Goal: Transaction & Acquisition: Purchase product/service

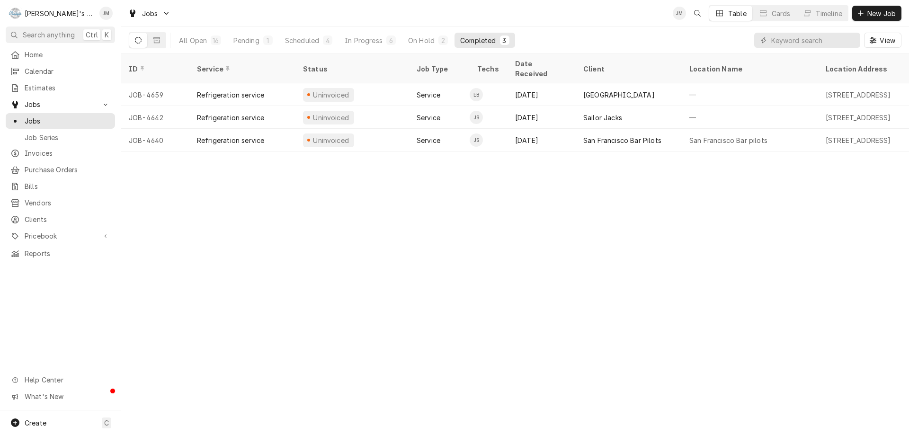
click at [385, 264] on div "ID Service Status Job Type Techs Date Received Client Location Name Location Ad…" at bounding box center [515, 244] width 788 height 381
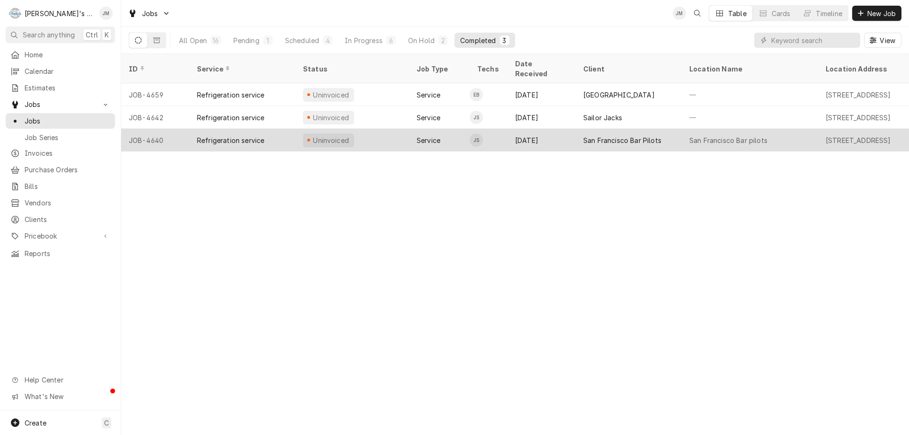
click at [624, 135] on div "San Francisco Bar Pilots" at bounding box center [622, 140] width 78 height 10
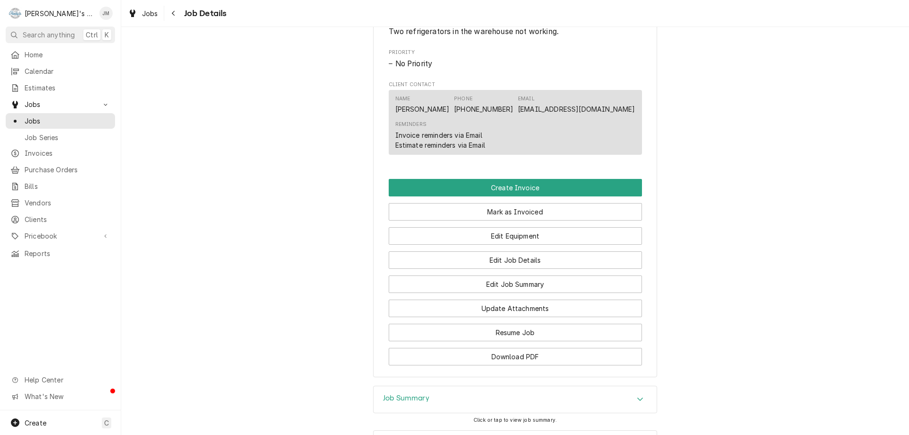
scroll to position [569, 0]
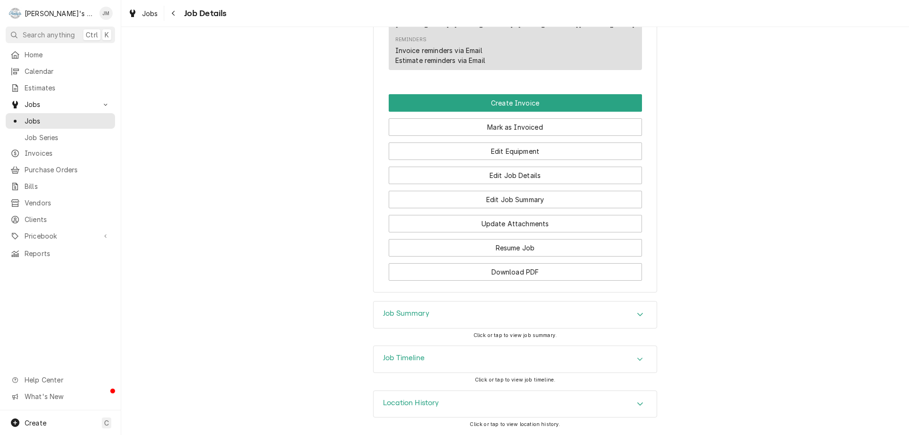
click at [414, 312] on h3 "Job Summary" at bounding box center [406, 313] width 46 height 9
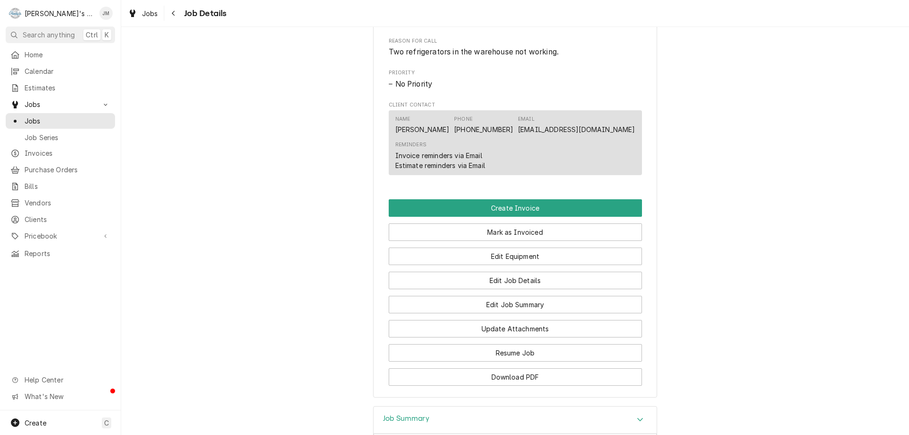
scroll to position [427, 0]
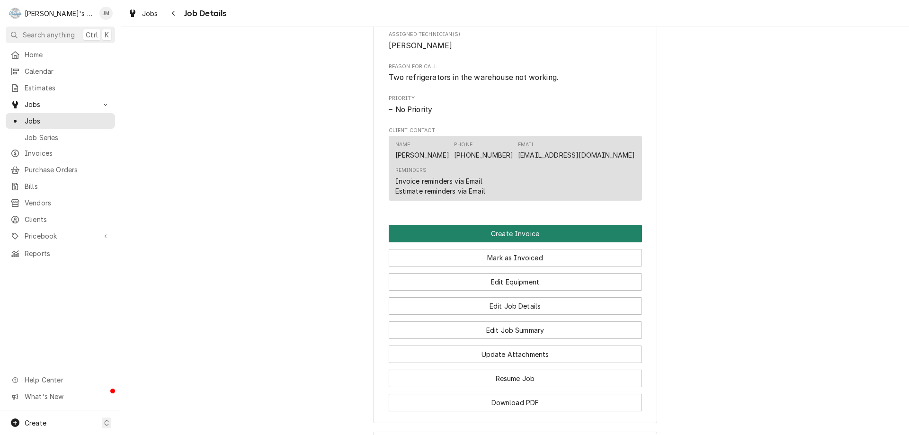
click at [519, 242] on button "Create Invoice" at bounding box center [515, 234] width 253 height 18
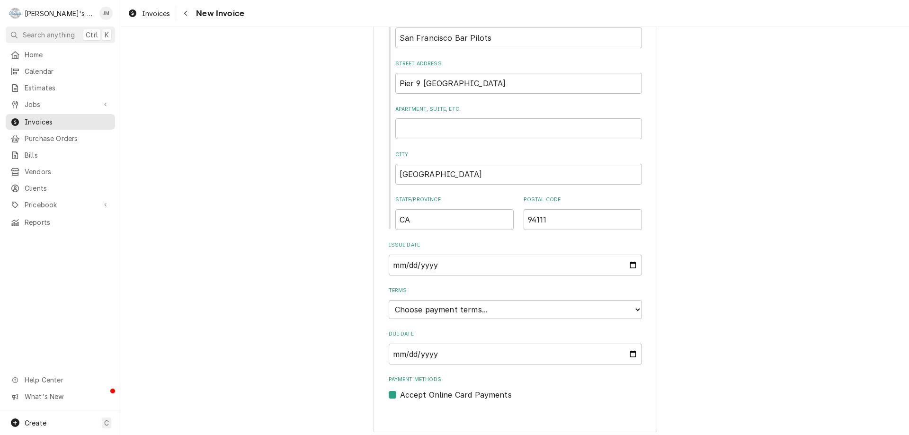
scroll to position [360, 0]
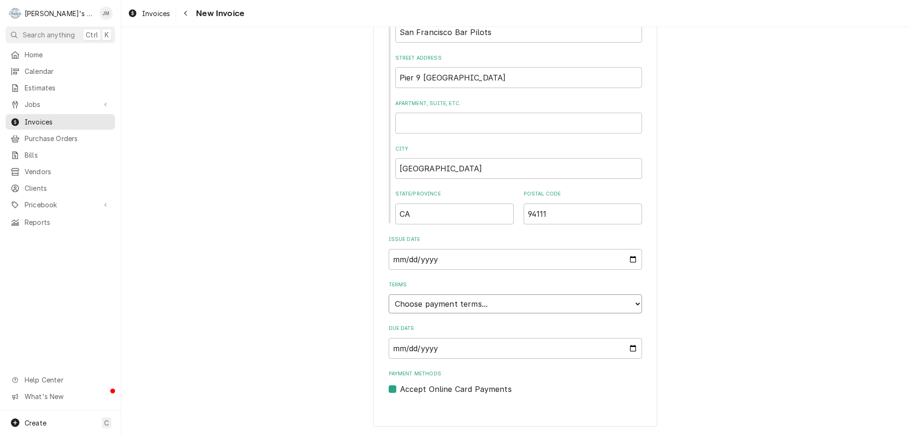
click at [575, 302] on select "Choose payment terms... Same Day Net 7 Net 14 Net 21 Net 30 Net 45 Net 60 Net 90" at bounding box center [515, 303] width 253 height 19
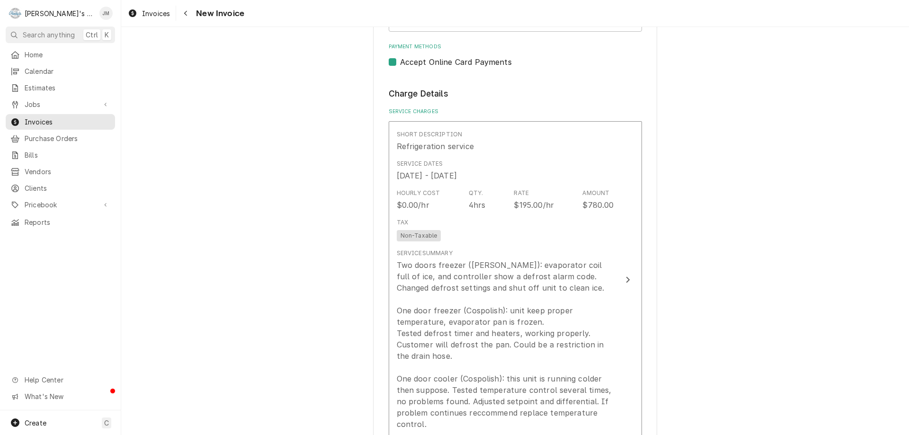
scroll to position [692, 0]
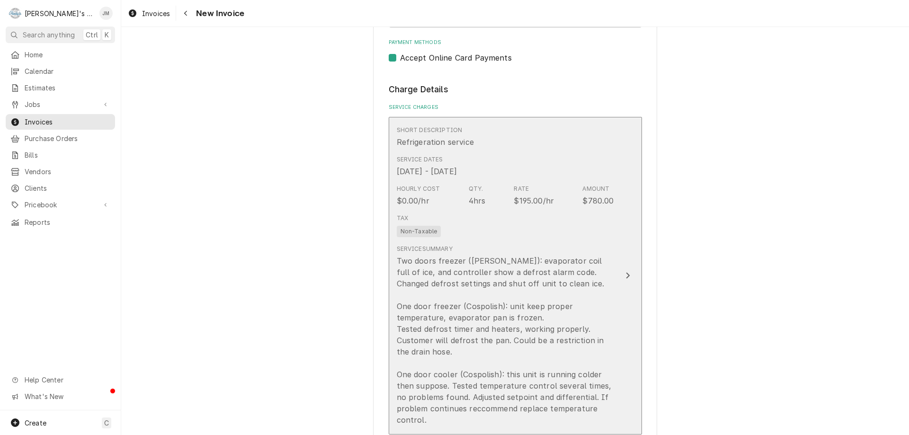
click at [626, 276] on icon "Update Line Item" at bounding box center [628, 276] width 4 height 6
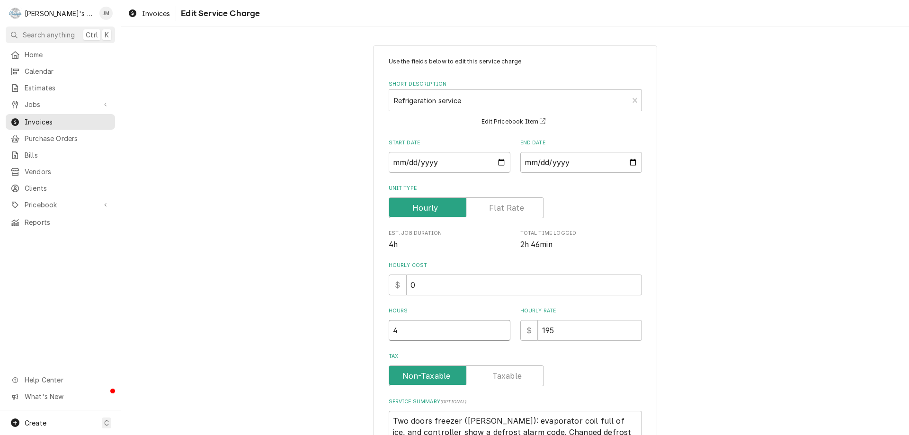
type textarea "x"
type input "3.5"
click at [497, 332] on input "3.5" at bounding box center [450, 330] width 122 height 21
type textarea "x"
type input "3"
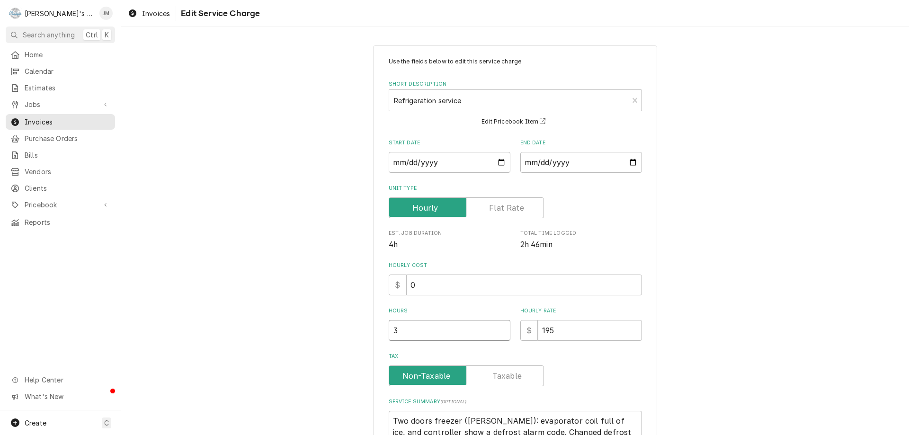
click at [497, 332] on input "3" at bounding box center [450, 330] width 122 height 21
click at [800, 293] on div "Use the fields below to edit this service charge Short Description Refrigeratio…" at bounding box center [515, 343] width 788 height 612
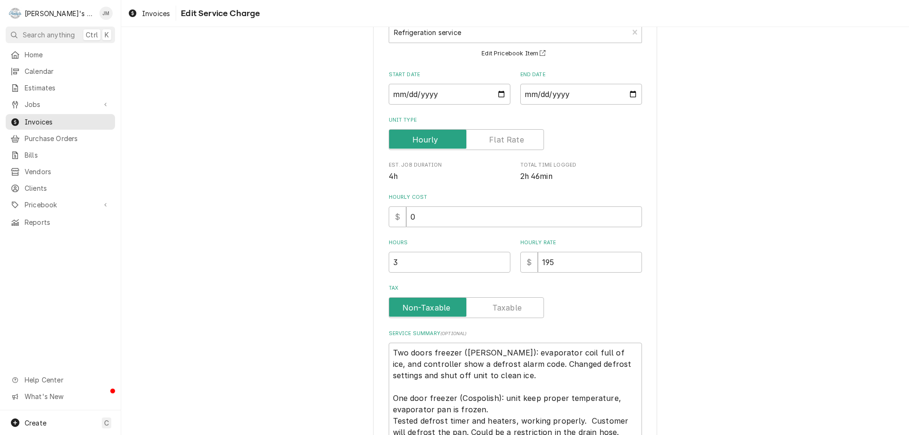
scroll to position [214, 0]
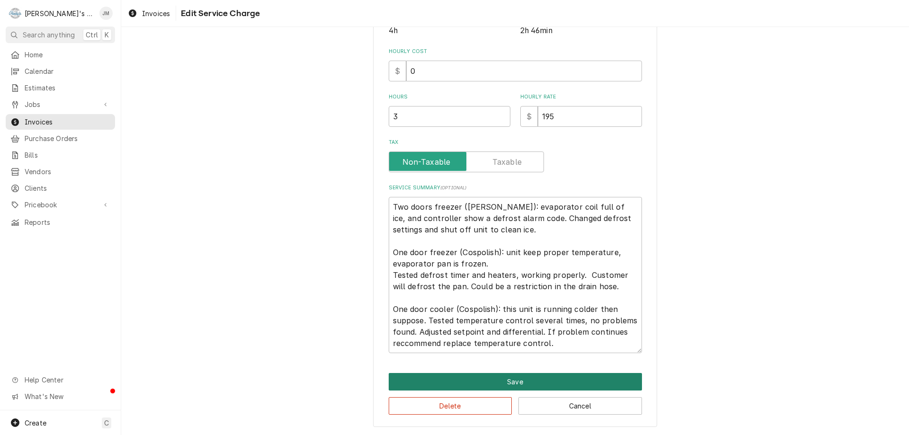
click at [495, 384] on button "Save" at bounding box center [515, 382] width 253 height 18
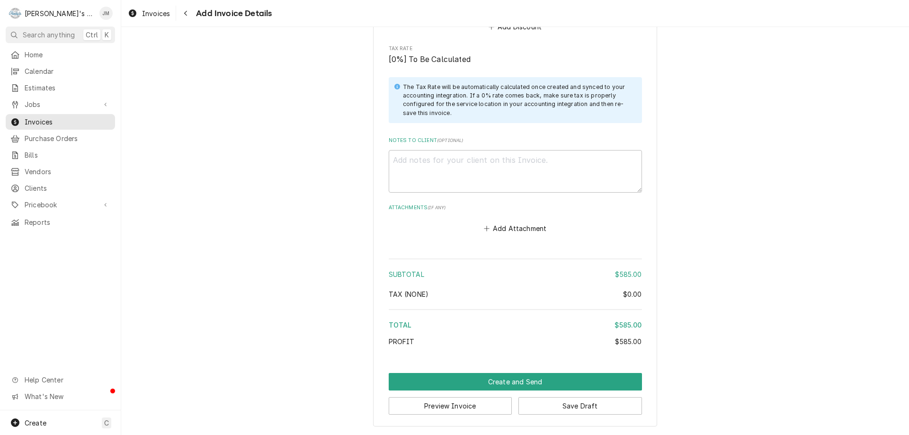
scroll to position [1149, 0]
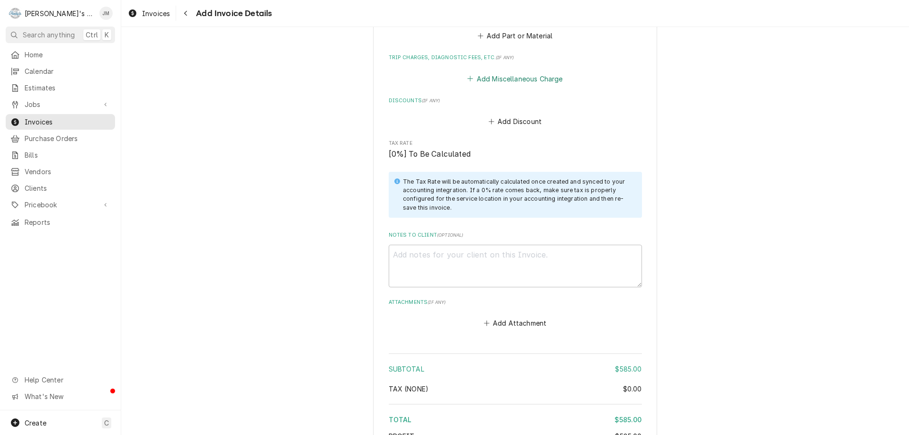
click at [489, 73] on button "Add Miscellaneous Charge" at bounding box center [515, 78] width 98 height 13
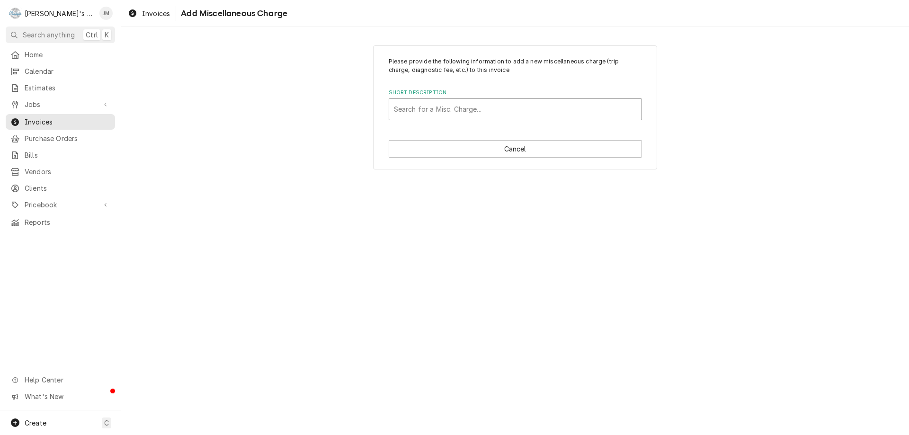
click at [492, 116] on div "Short Description" at bounding box center [515, 109] width 243 height 17
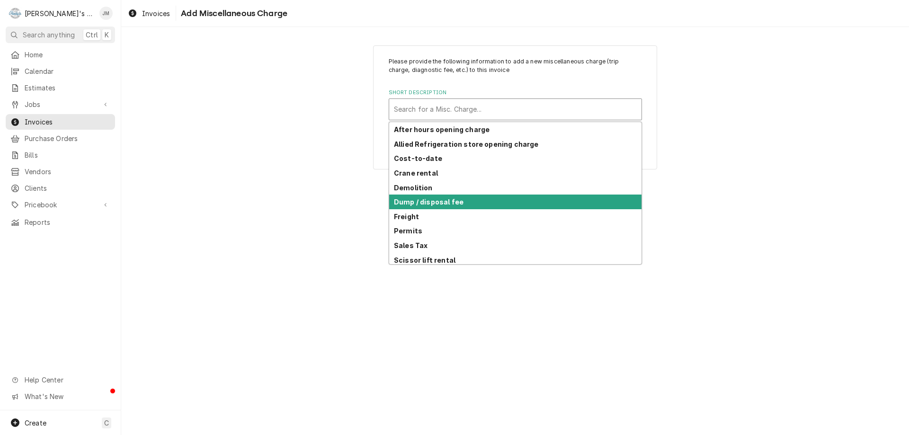
scroll to position [46, 0]
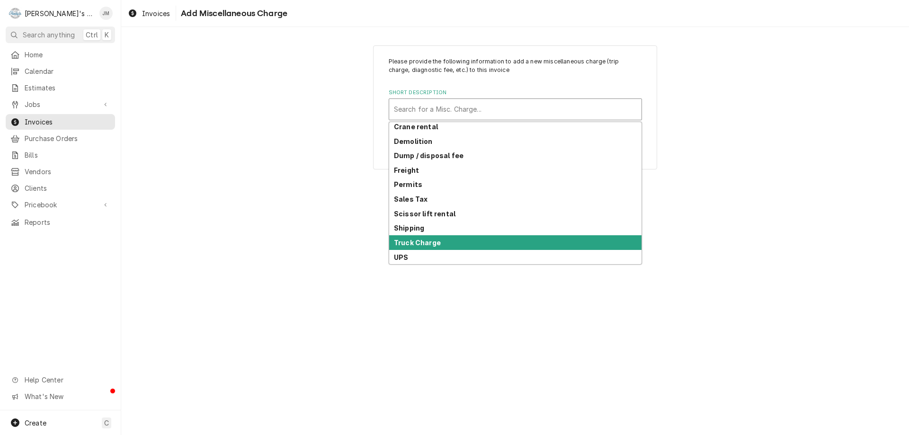
click at [501, 248] on div "Truck Charge" at bounding box center [515, 242] width 252 height 15
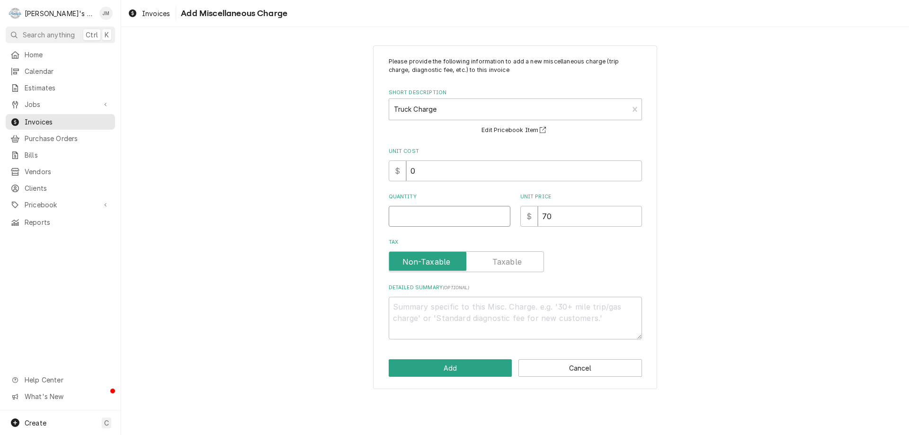
click at [470, 219] on input "Quantity" at bounding box center [450, 216] width 122 height 21
type textarea "x"
type input "1"
click at [452, 367] on button "Add" at bounding box center [451, 368] width 124 height 18
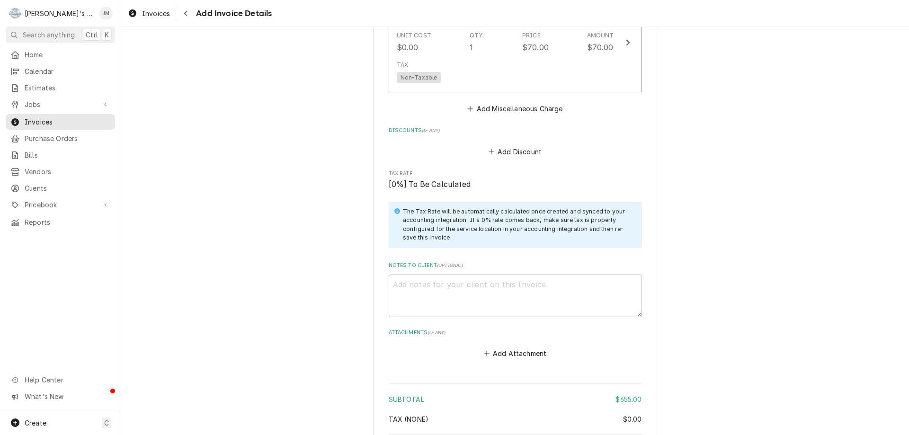
scroll to position [1349, 0]
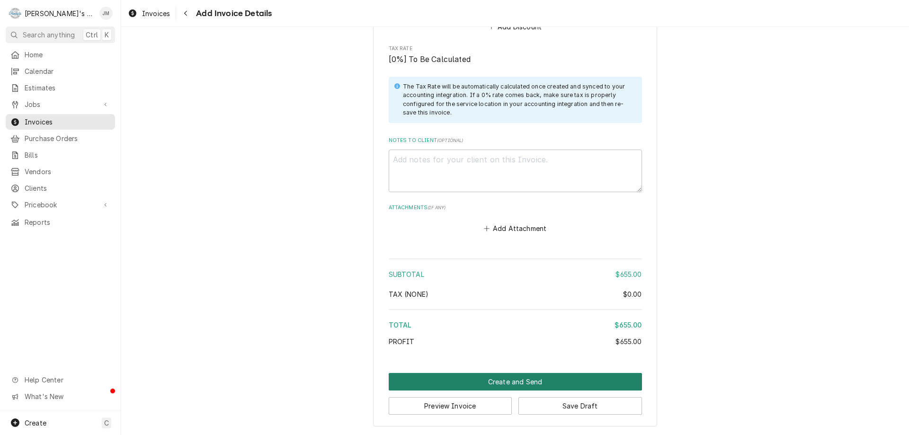
click at [483, 384] on button "Create and Send" at bounding box center [515, 382] width 253 height 18
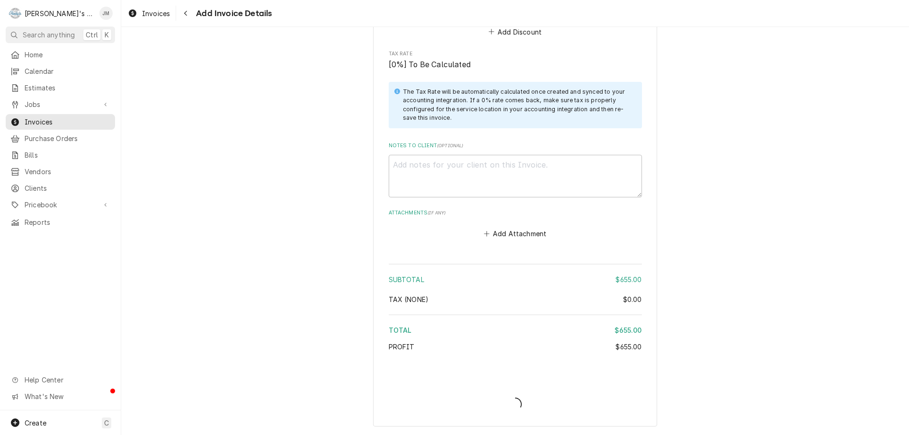
scroll to position [1343, 0]
type textarea "x"
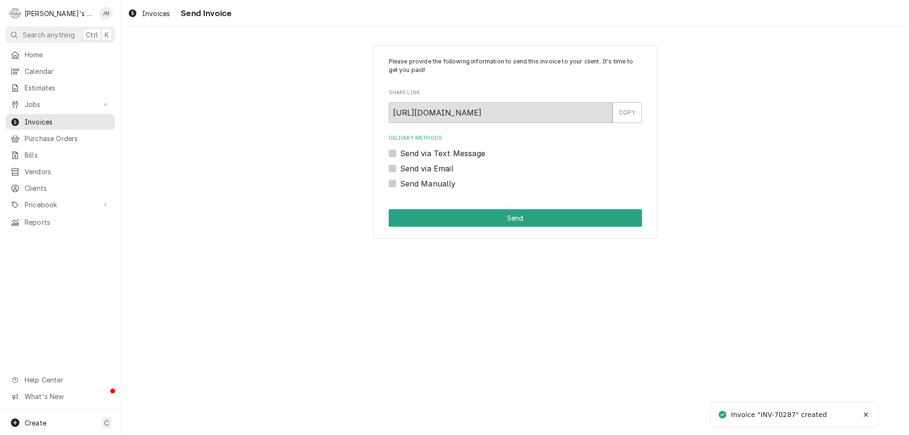
click at [424, 168] on label "Send via Email" at bounding box center [426, 168] width 53 height 11
click at [424, 168] on input "Send via Email" at bounding box center [526, 173] width 253 height 21
checkbox input "true"
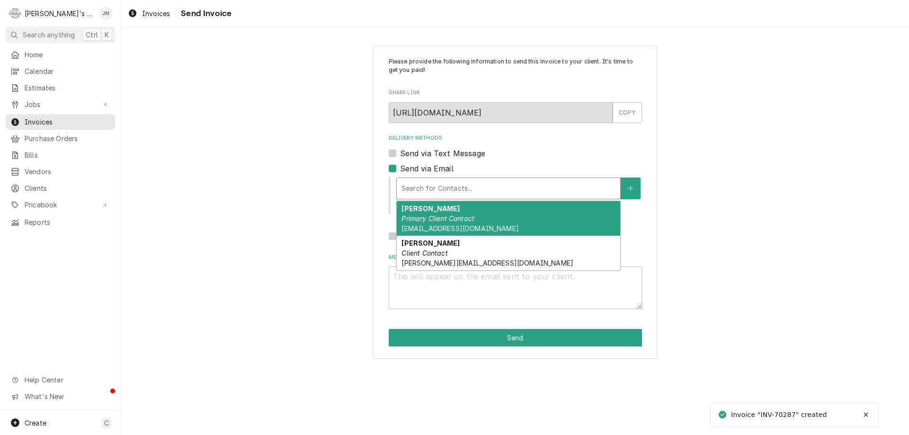
click at [458, 183] on div "Delivery Methods" at bounding box center [508, 188] width 214 height 17
click at [440, 220] on em "Primary Client Contact" at bounding box center [437, 218] width 73 height 8
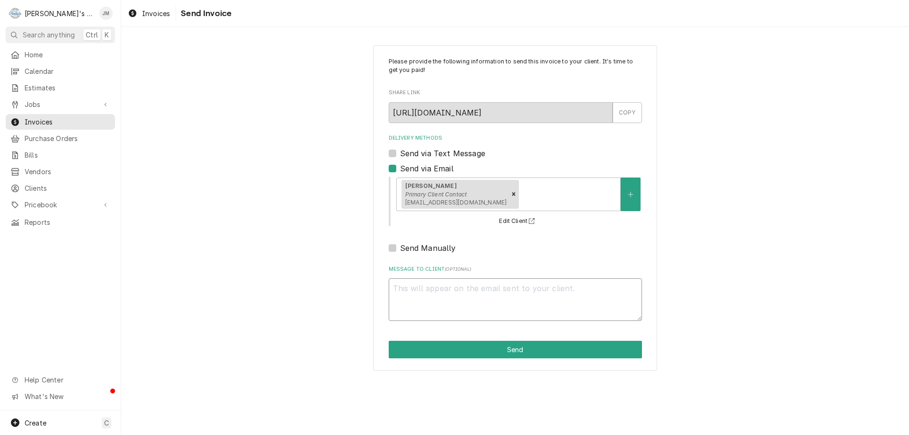
click at [457, 283] on textarea "Message to Client ( optional )" at bounding box center [515, 299] width 253 height 43
type textarea "x"
type textarea "T"
type textarea "x"
type textarea "Th"
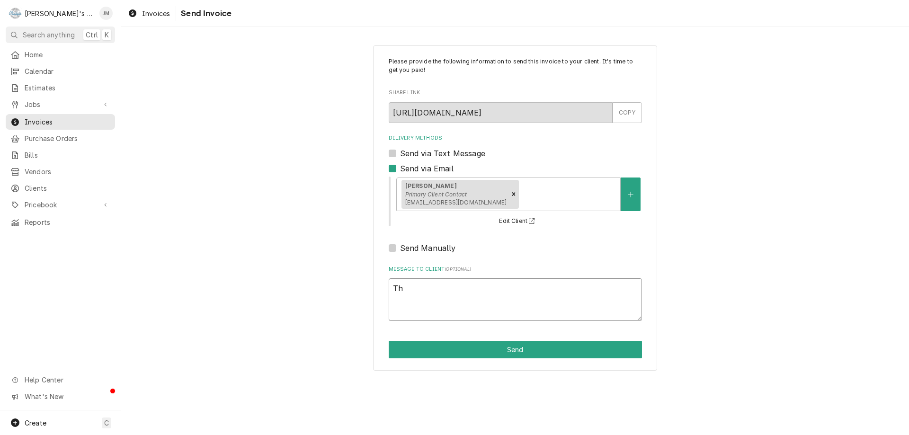
type textarea "x"
type textarea "Tha"
type textarea "x"
type textarea "Than"
type textarea "x"
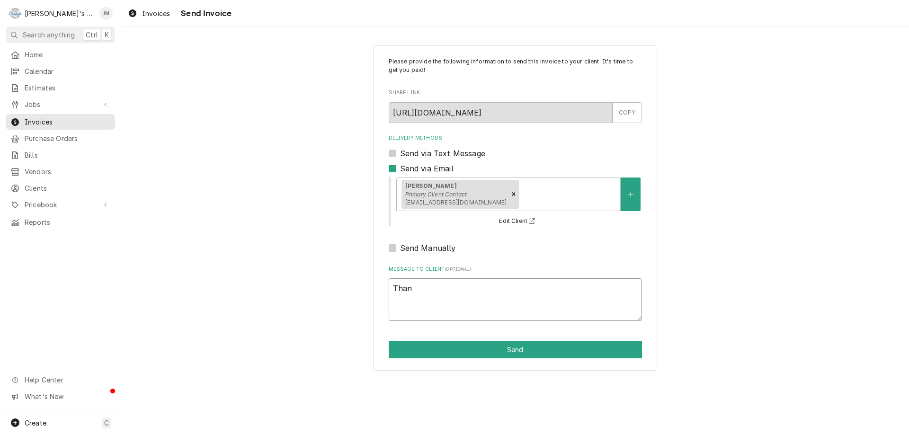
type textarea "Thank"
type textarea "x"
type textarea "Thank"
type textarea "x"
type textarea "Thank y"
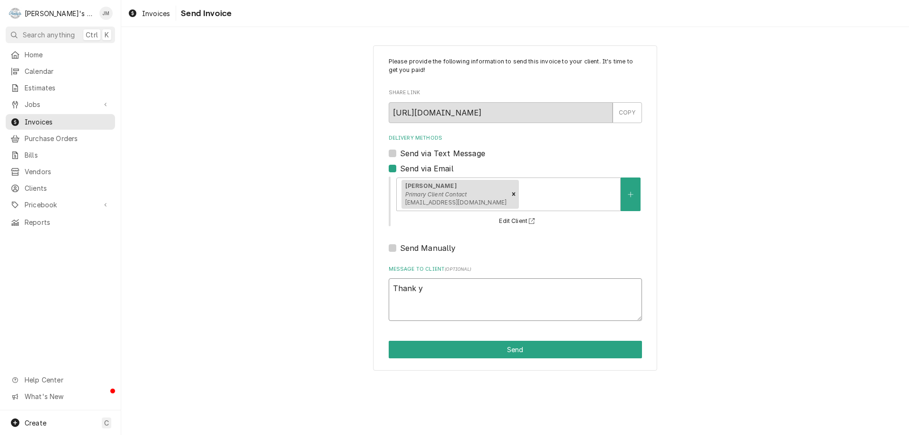
type textarea "x"
type textarea "Thank yo"
type textarea "x"
type textarea "Thank yoi"
type textarea "x"
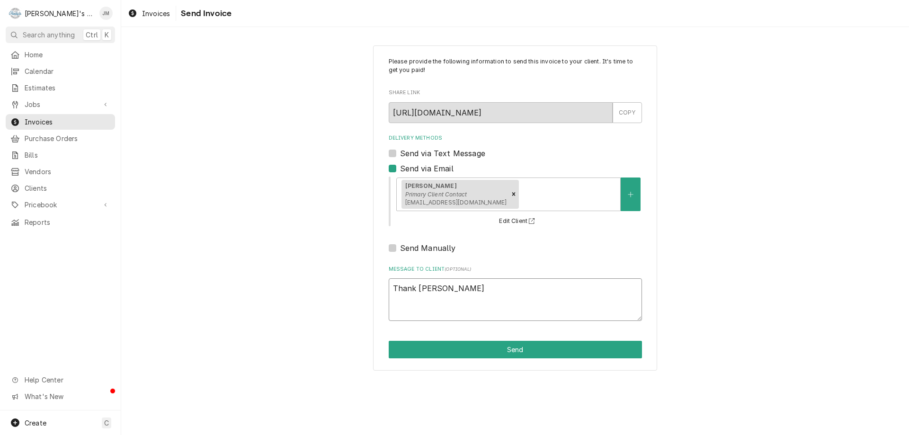
type textarea "Thank yoi"
type textarea "x"
type textarea "Thank yoi f"
type textarea "x"
type textarea "Thank yoi"
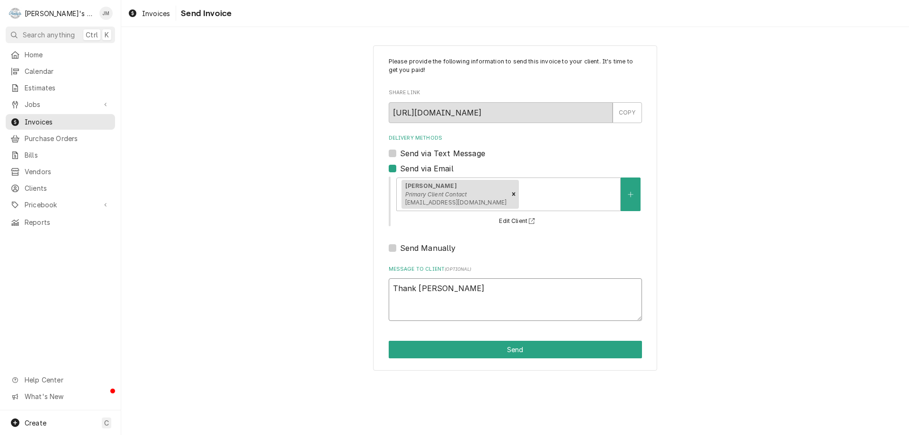
type textarea "x"
type textarea "Thank yoi"
type textarea "x"
type textarea "Thank yo"
type textarea "x"
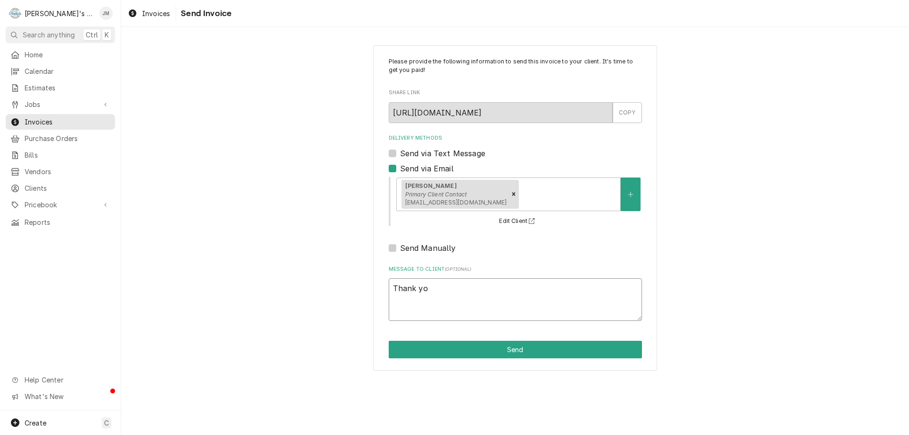
type textarea "Thank you"
type textarea "x"
type textarea "Thank you"
type textarea "x"
type textarea "Thank you f"
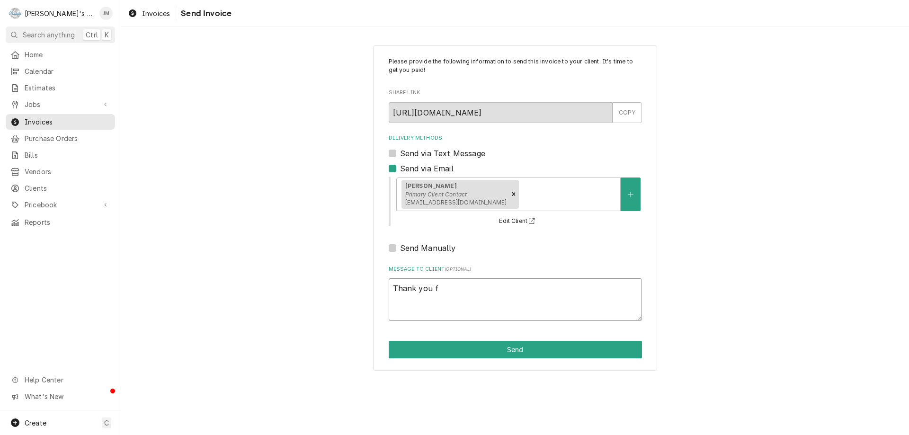
type textarea "x"
type textarea "Thank you fo"
type textarea "x"
type textarea "Thank you for"
type textarea "x"
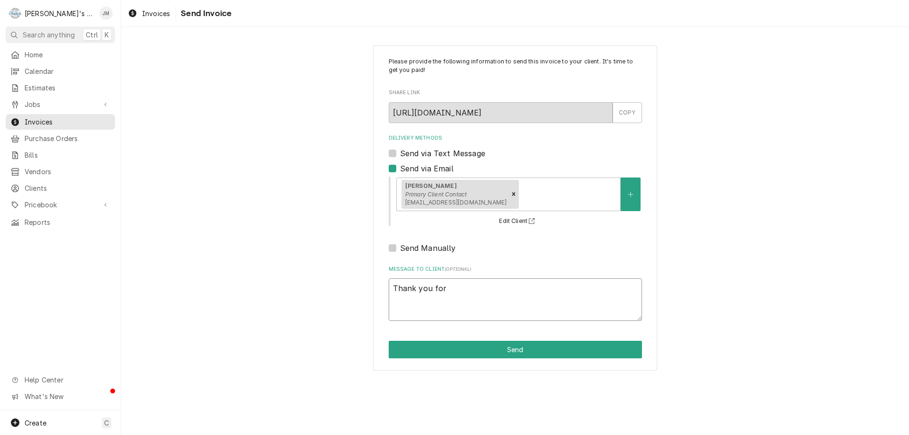
type textarea "Thank you for"
type textarea "x"
type textarea "Thank you for y"
type textarea "x"
type textarea "Thank you for yo"
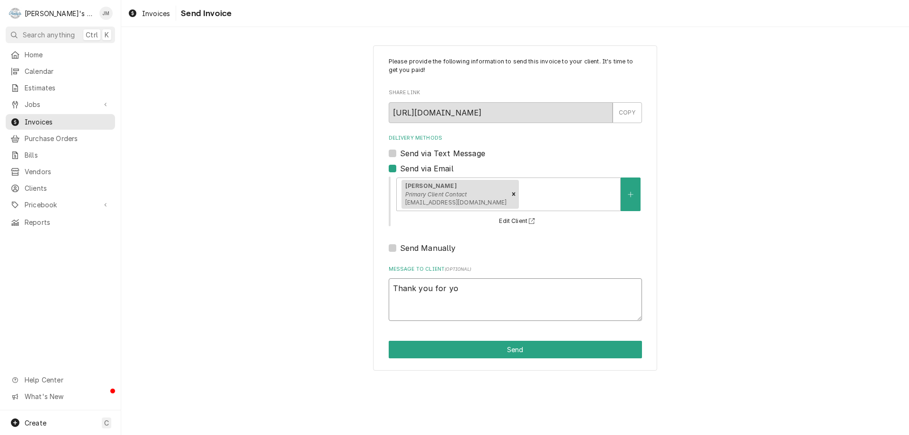
type textarea "x"
type textarea "Thank you for you"
type textarea "x"
type textarea "Thank you for your"
type textarea "x"
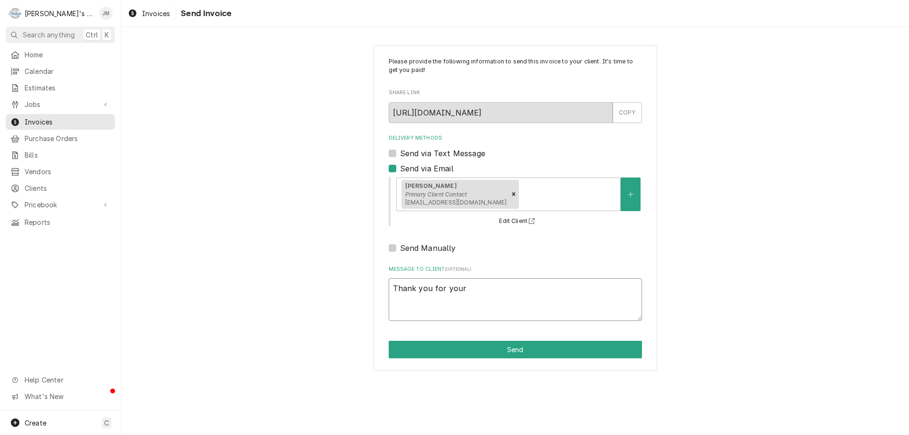
type textarea "Thank you for your"
type textarea "x"
type textarea "Thank you for your b"
type textarea "x"
type textarea "Thank you for your bu"
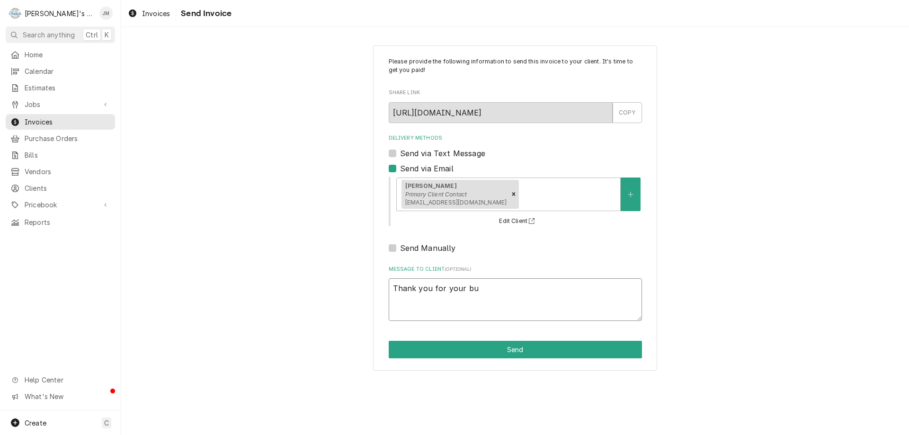
type textarea "x"
type textarea "Thank you for your bus"
type textarea "x"
type textarea "Thank you for your busi"
type textarea "x"
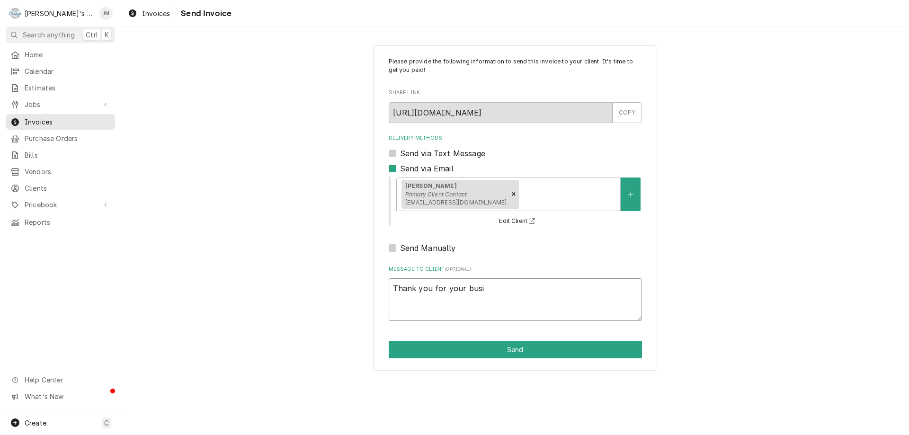
type textarea "Thank you for your busin"
type textarea "x"
type textarea "Thank you for your busine"
type textarea "x"
type textarea "Thank you for your busines"
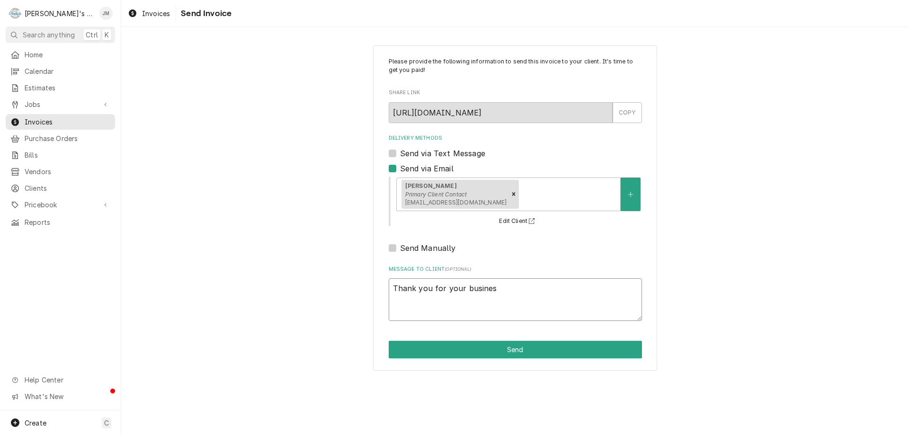
type textarea "x"
type textarea "Thank you for your business"
type textarea "x"
type textarea "Thank you for your business."
type textarea "x"
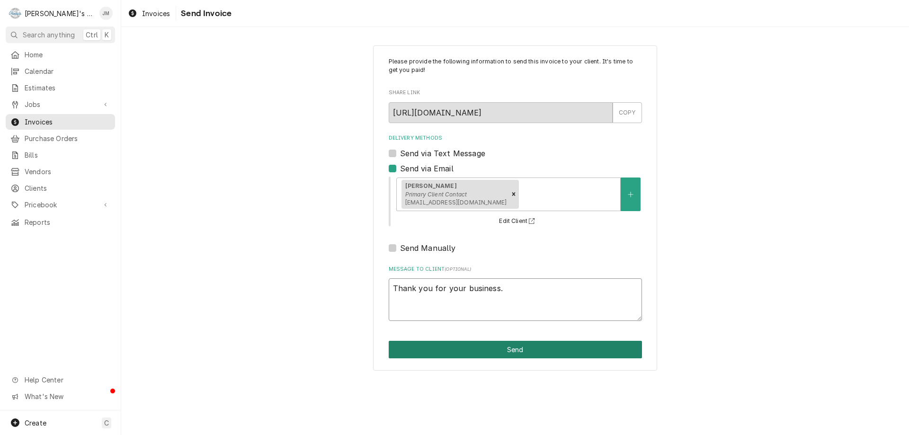
type textarea "Thank you for your business."
click at [523, 351] on button "Send" at bounding box center [515, 350] width 253 height 18
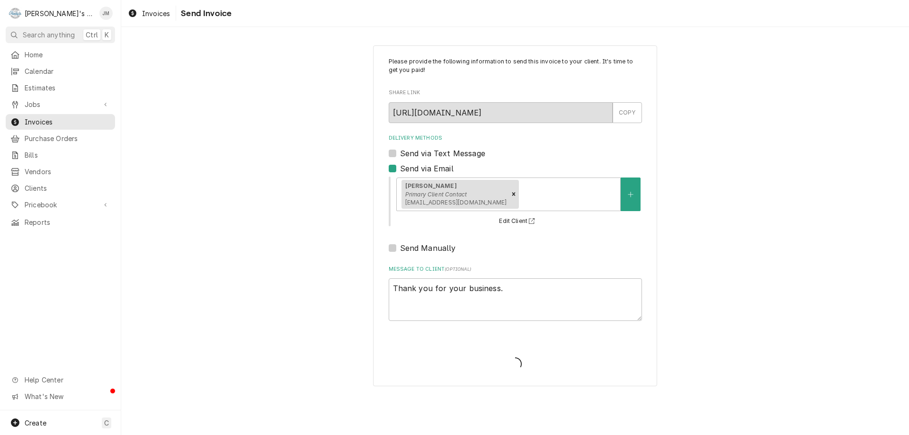
type textarea "x"
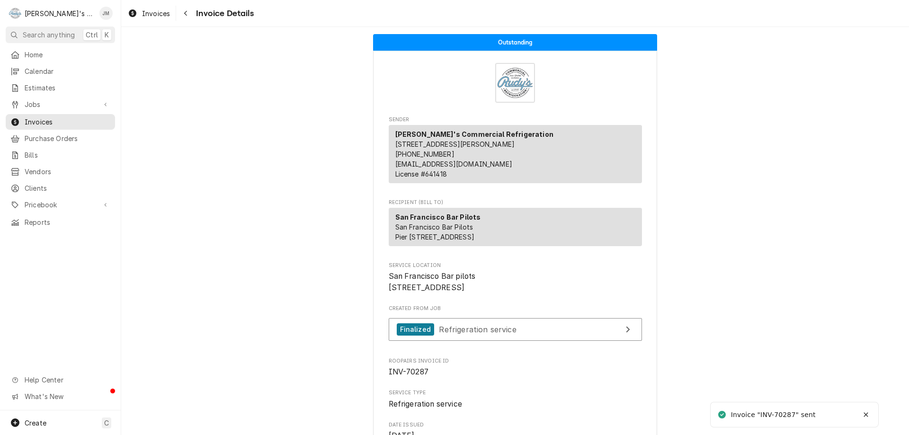
drag, startPoint x: 899, startPoint y: 116, endPoint x: 908, endPoint y: 276, distance: 160.8
click at [908, 315] on div "Outstanding Sender Rudy's Commercial Refrigeration 1660 Rumrill Blvd San Pablo,…" at bounding box center [515, 231] width 788 height 408
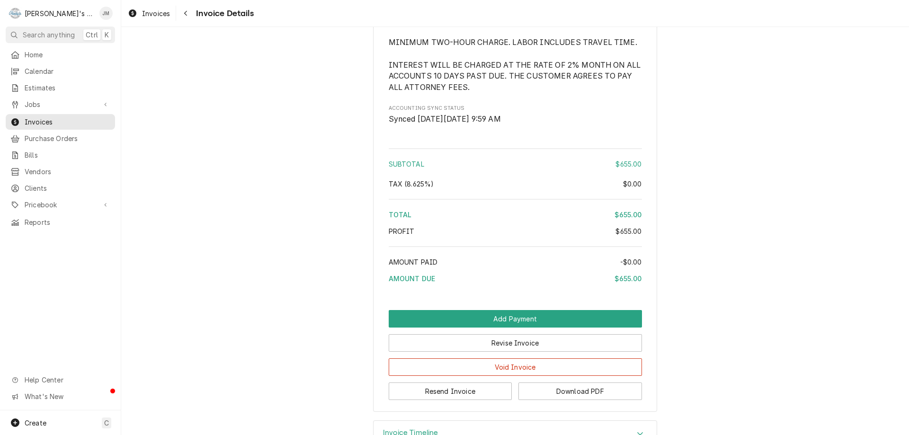
scroll to position [1178, 0]
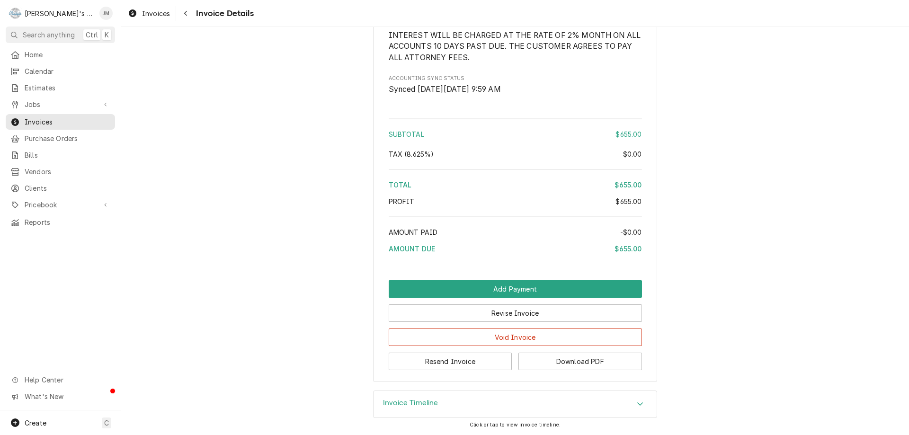
click at [415, 395] on div "Invoice Timeline" at bounding box center [514, 404] width 283 height 27
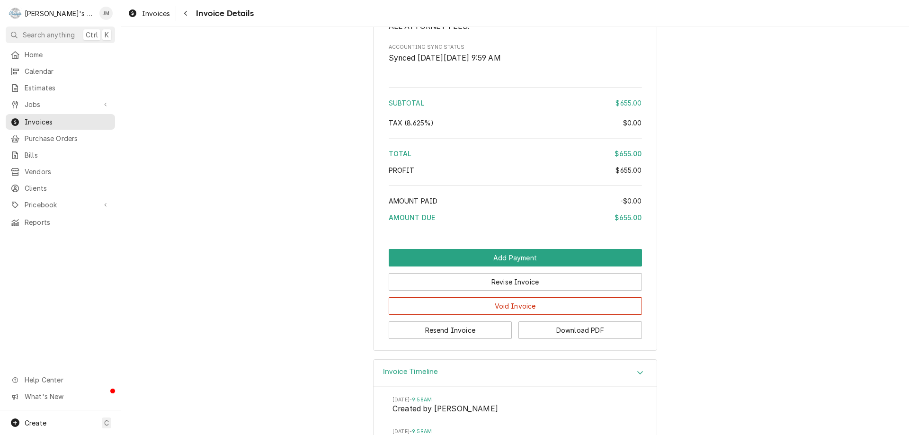
scroll to position [1266, 0]
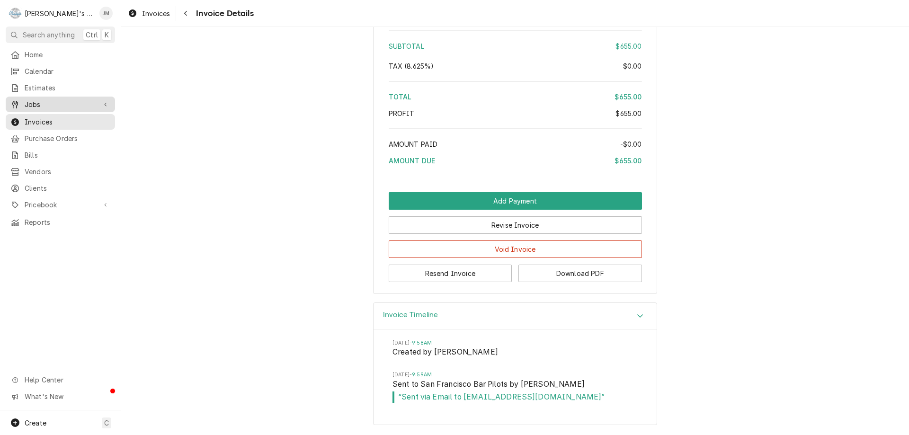
click at [33, 100] on span "Jobs" at bounding box center [60, 104] width 71 height 10
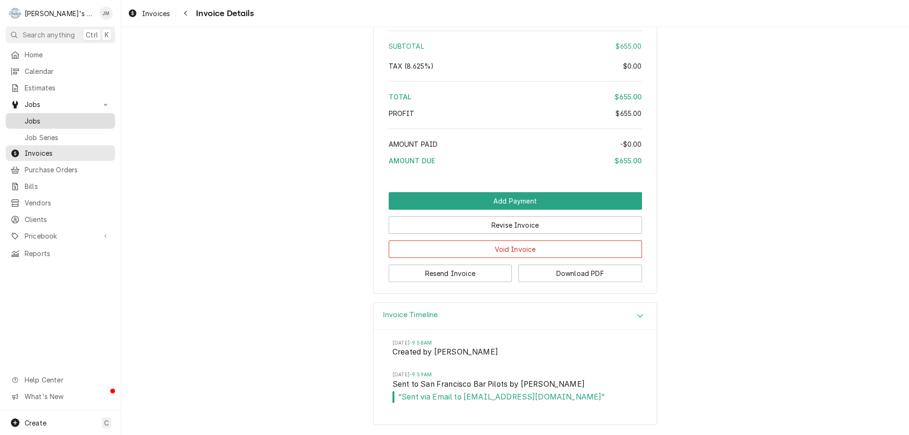
click at [35, 116] on span "Jobs" at bounding box center [68, 121] width 86 height 10
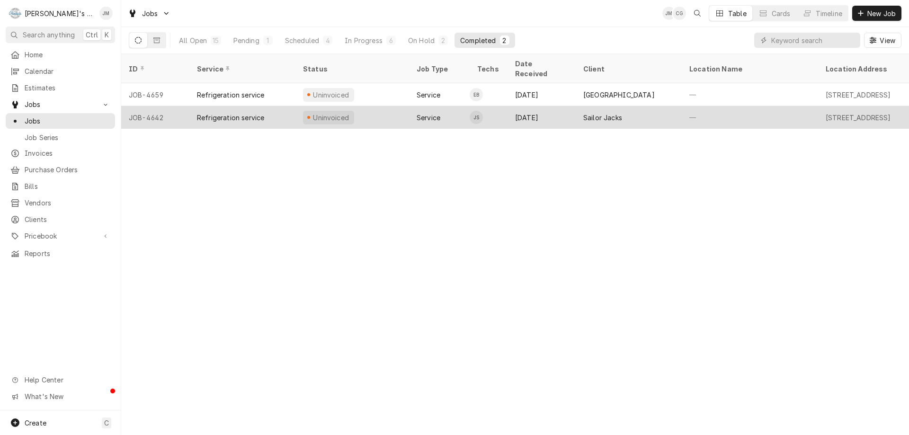
click at [595, 113] on div "Sailor Jacks" at bounding box center [602, 118] width 39 height 10
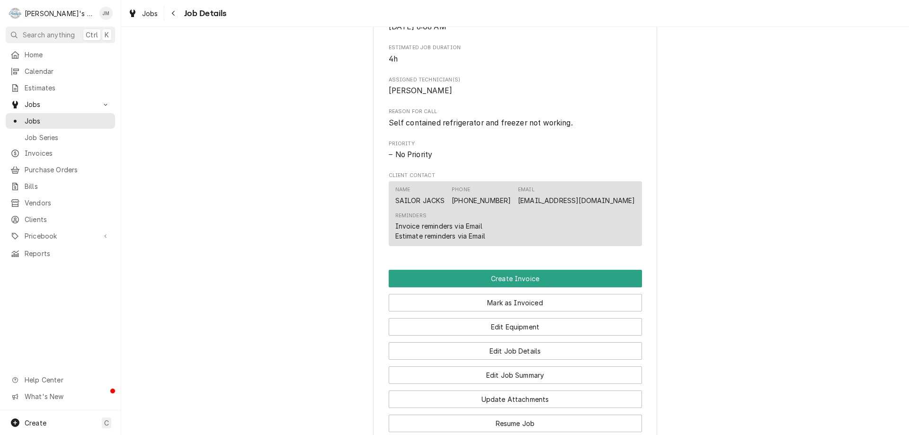
scroll to position [558, 0]
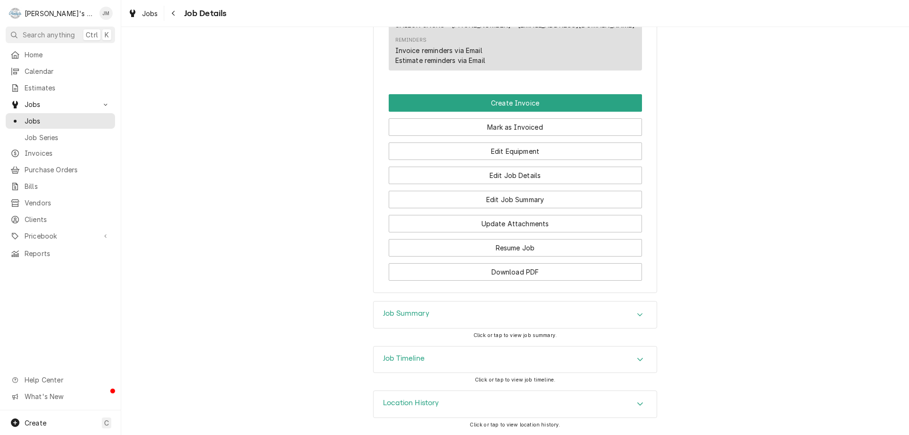
click at [409, 312] on h3 "Job Summary" at bounding box center [406, 313] width 46 height 9
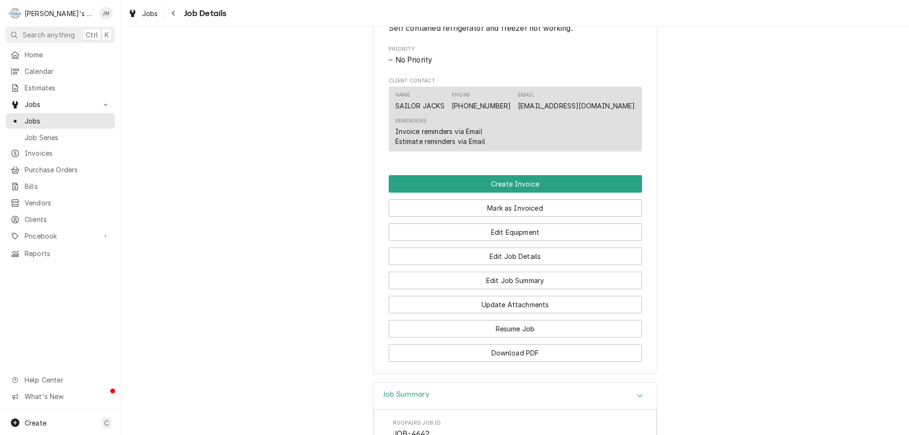
scroll to position [426, 0]
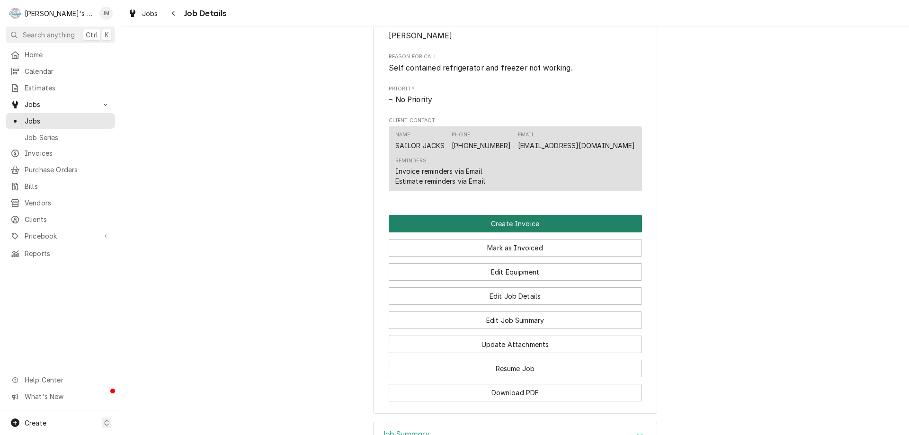
click at [509, 232] on button "Create Invoice" at bounding box center [515, 224] width 253 height 18
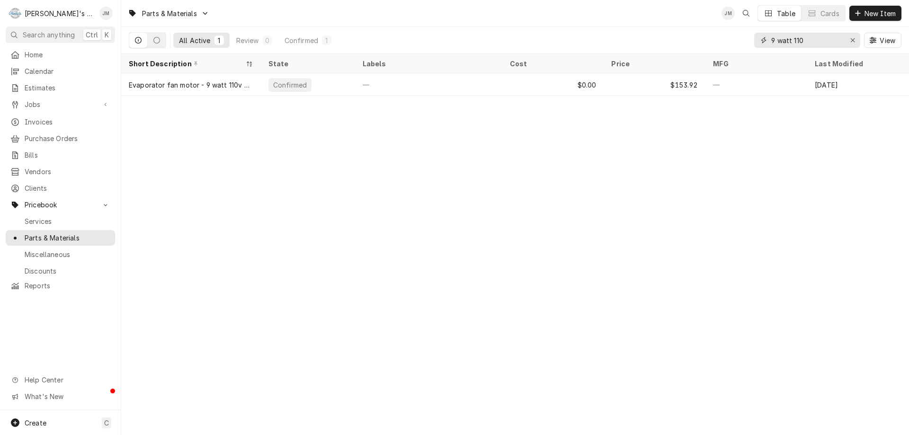
type input "9 watt 110"
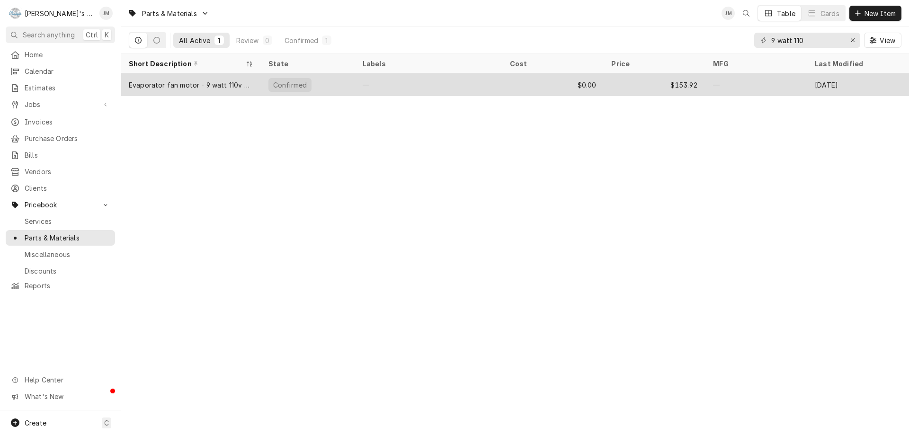
click at [176, 85] on div "Evaporator fan motor - 9 watt 110v CW" at bounding box center [191, 85] width 124 height 10
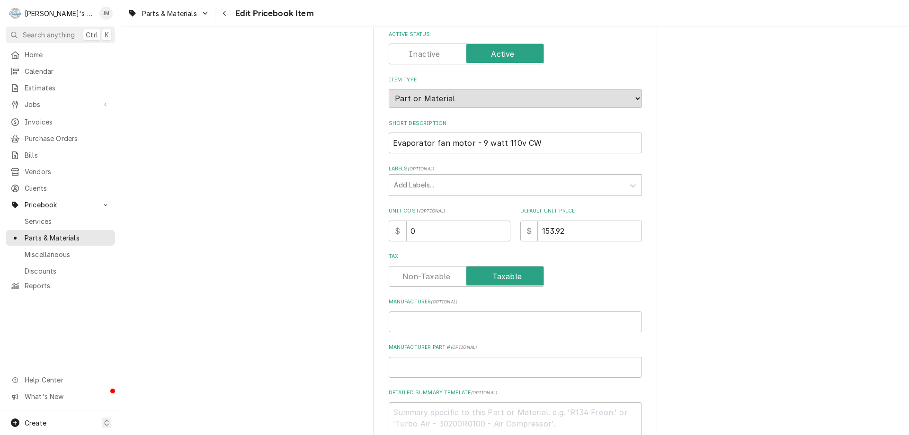
scroll to position [95, 0]
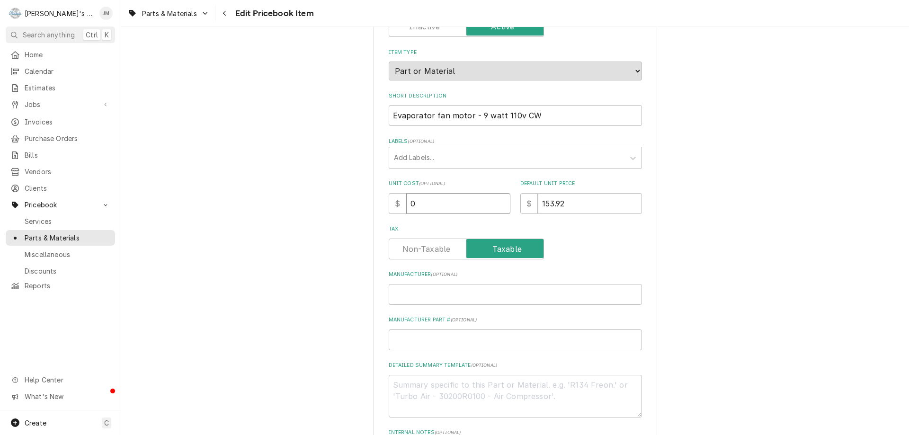
drag, startPoint x: 425, startPoint y: 204, endPoint x: 403, endPoint y: 199, distance: 22.2
click at [406, 199] on input "0" at bounding box center [458, 203] width 104 height 21
type textarea "x"
type input "4"
type textarea "x"
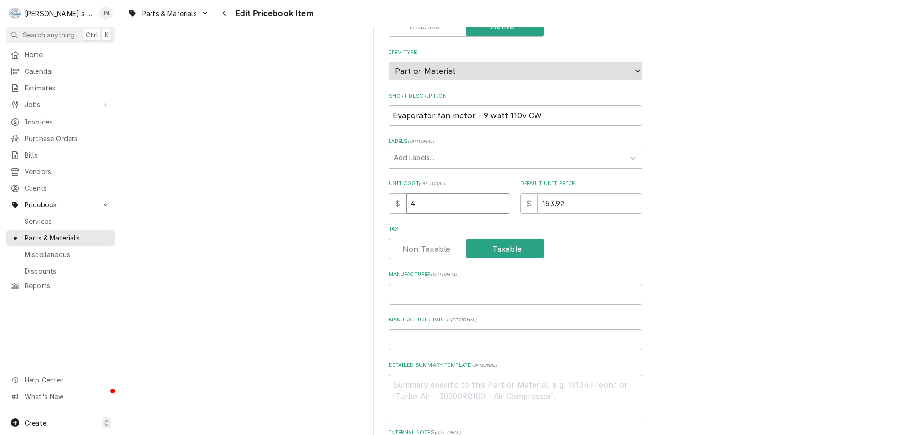
type input "49"
type textarea "x"
type input "49.5"
type textarea "x"
type input "49.56"
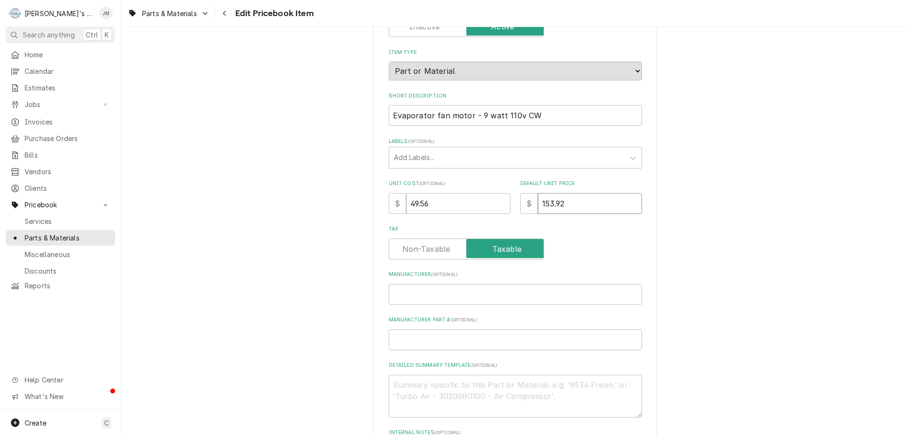
drag, startPoint x: 582, startPoint y: 205, endPoint x: 524, endPoint y: 199, distance: 58.1
click at [524, 199] on div "$ 153.92" at bounding box center [581, 203] width 122 height 21
type textarea "x"
type input "9"
type textarea "x"
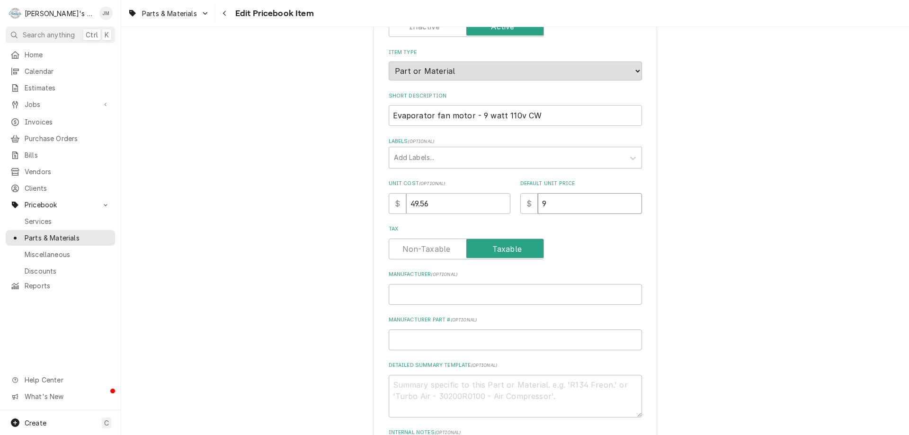
type input "99"
type textarea "x"
type input "99.1"
type textarea "x"
type input "99.12"
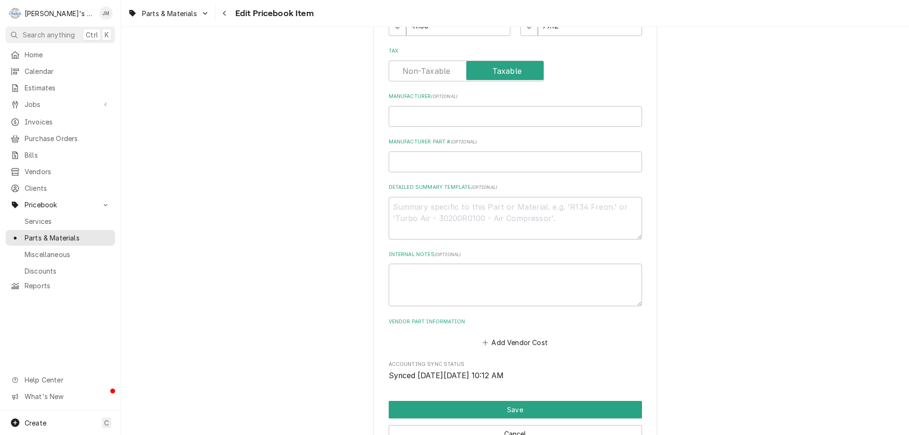
scroll to position [346, 0]
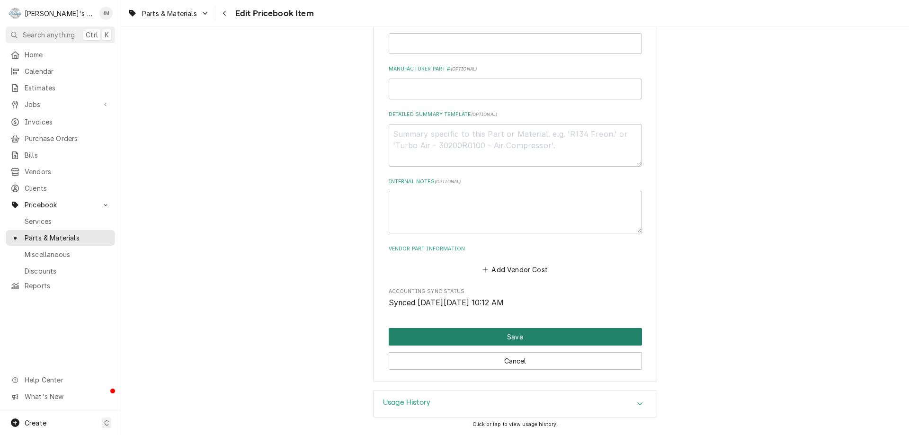
click at [511, 330] on button "Save" at bounding box center [515, 337] width 253 height 18
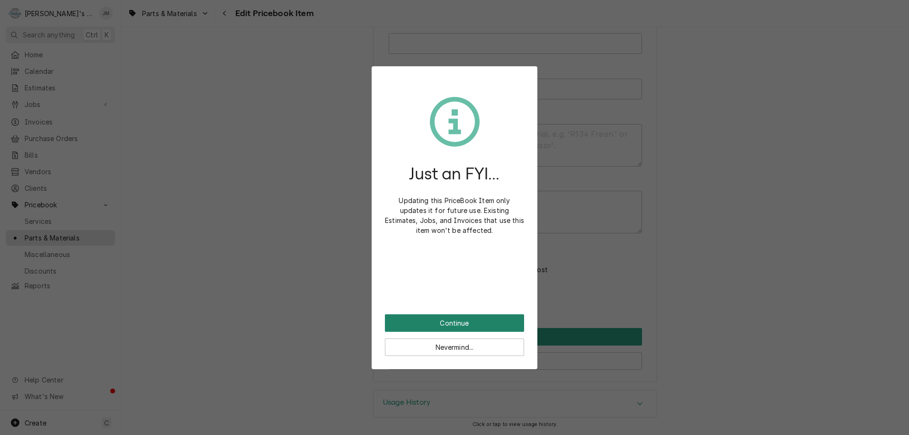
click at [471, 320] on button "Continue" at bounding box center [454, 323] width 139 height 18
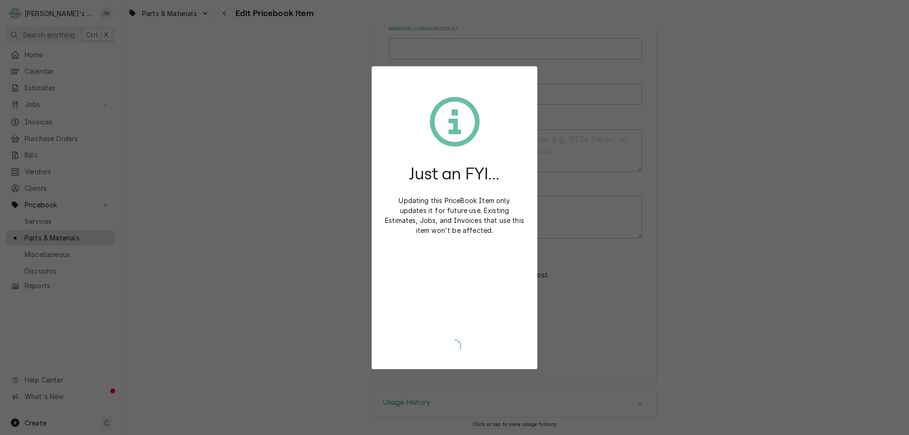
type textarea "x"
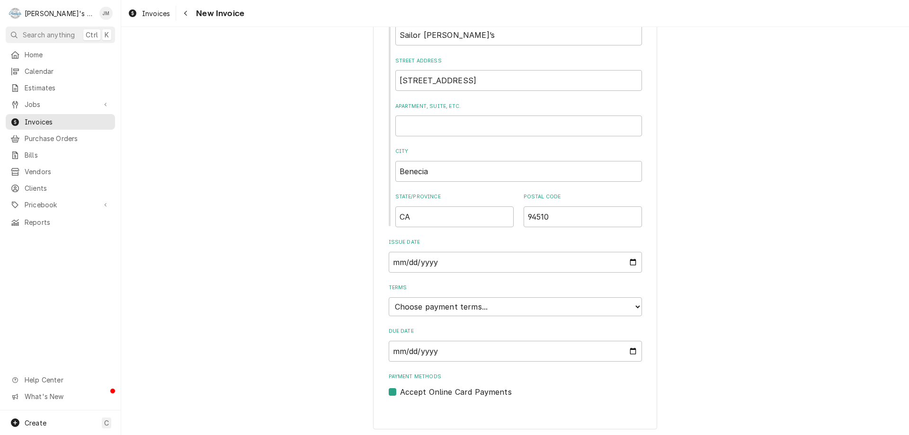
scroll to position [392, 0]
click at [602, 302] on select "Choose payment terms... Same Day Net 7 Net 14 Net 21 Net 30 Net 45 Net 60 Net 90" at bounding box center [515, 303] width 253 height 19
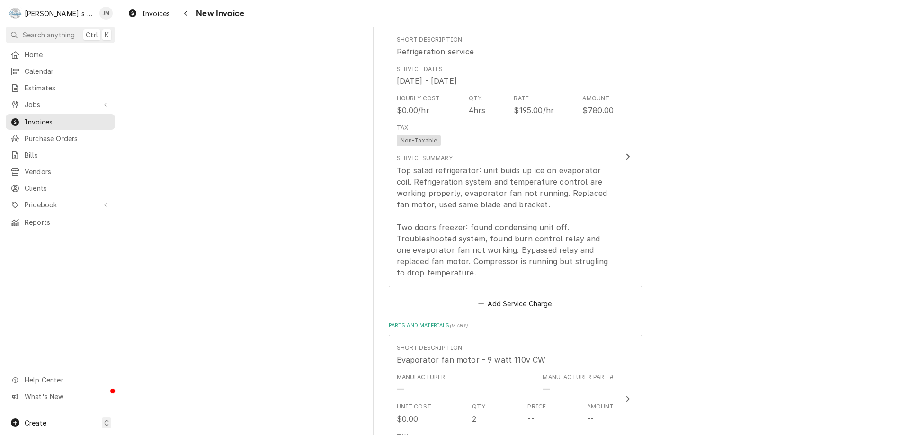
scroll to position [818, 0]
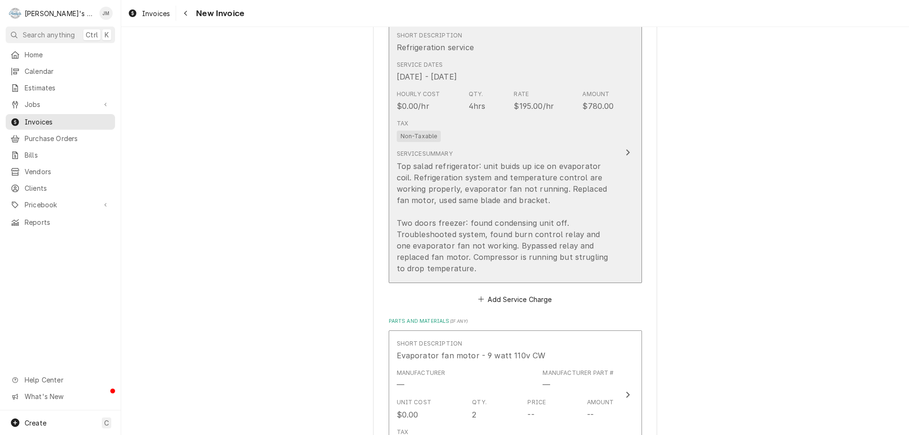
click at [626, 154] on div "Update Line Item" at bounding box center [628, 152] width 12 height 11
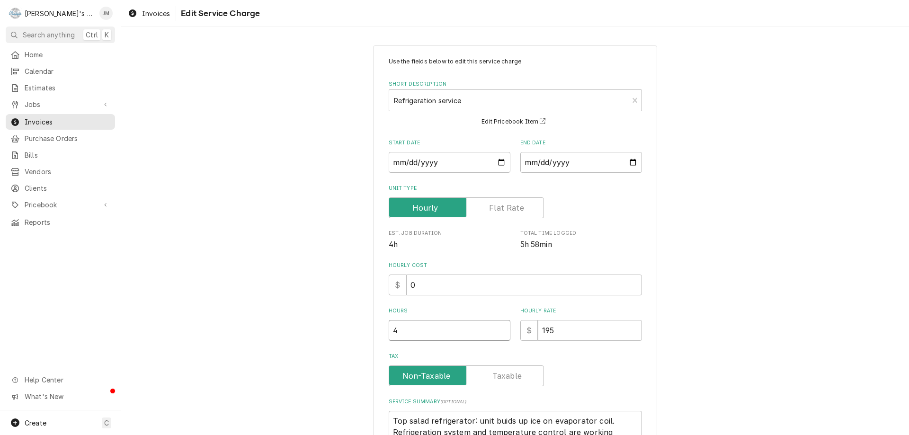
type textarea "x"
type input "4.5"
click at [497, 327] on input "4.5" at bounding box center [450, 330] width 122 height 21
type textarea "x"
type input "5"
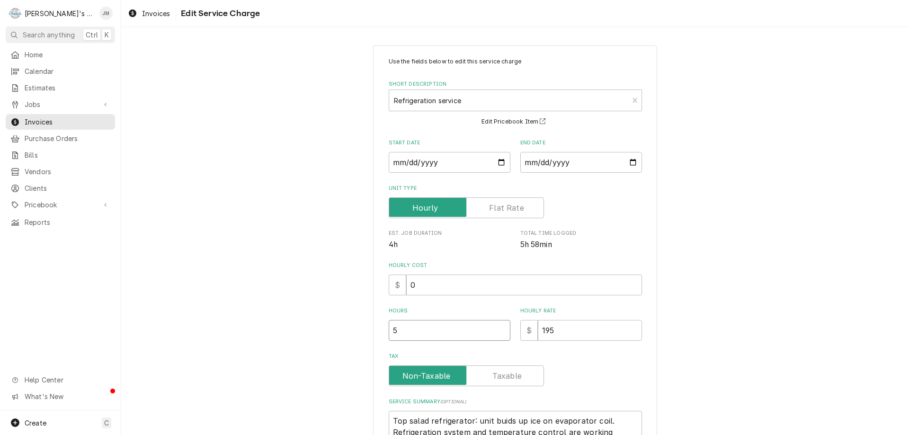
click at [497, 327] on input "5" at bounding box center [450, 330] width 122 height 21
click at [804, 276] on div "Use the fields below to edit this service charge Short Description Refrigeratio…" at bounding box center [515, 320] width 788 height 567
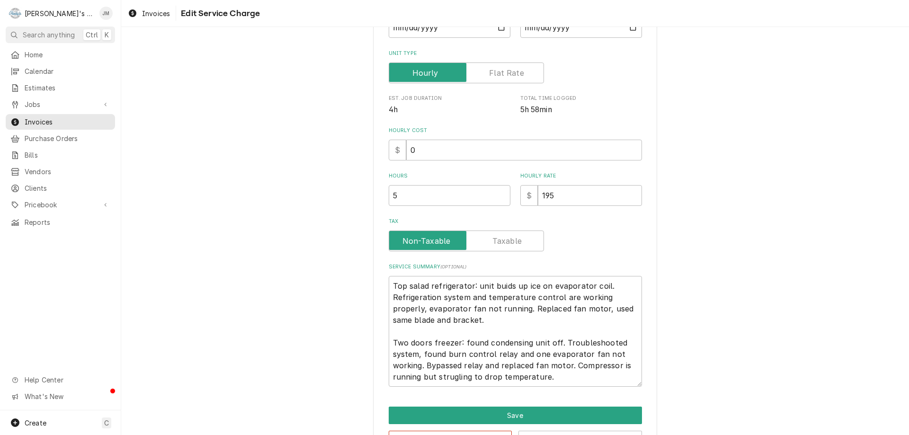
scroll to position [169, 0]
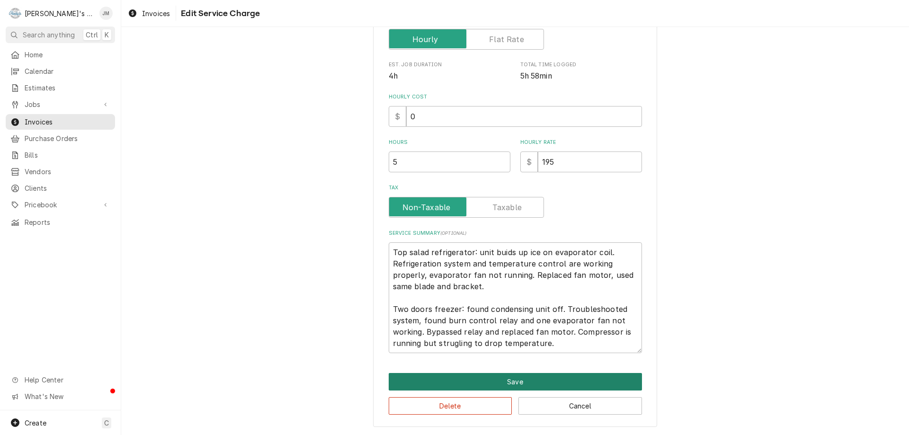
click at [539, 377] on button "Save" at bounding box center [515, 382] width 253 height 18
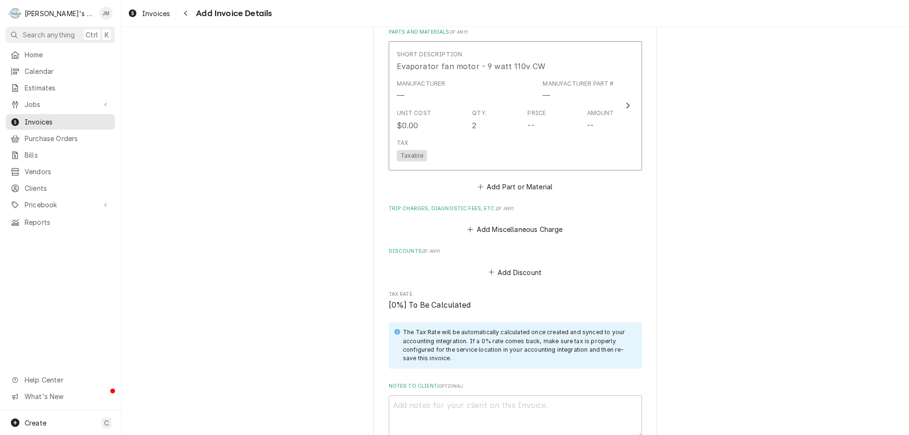
scroll to position [1091, 0]
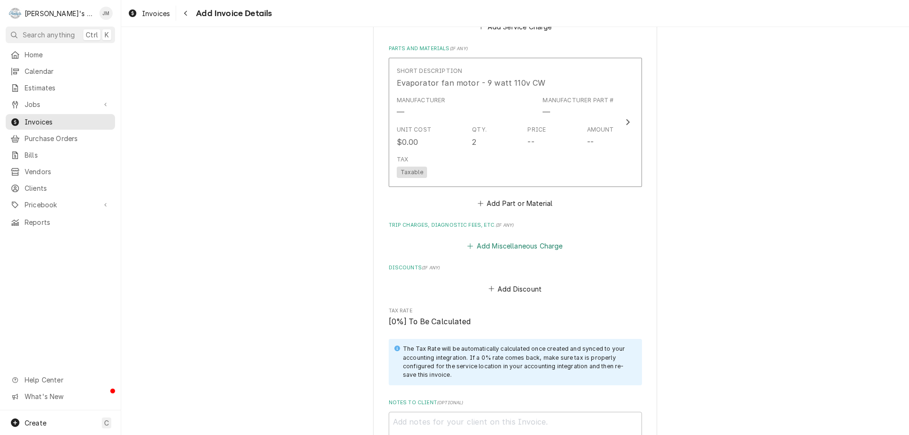
click at [535, 243] on button "Add Miscellaneous Charge" at bounding box center [515, 246] width 98 height 13
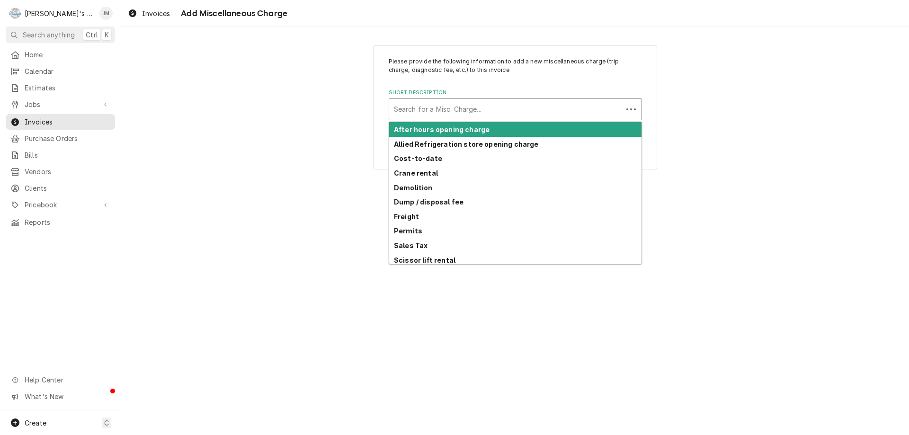
click at [506, 105] on div "Short Description" at bounding box center [506, 109] width 224 height 17
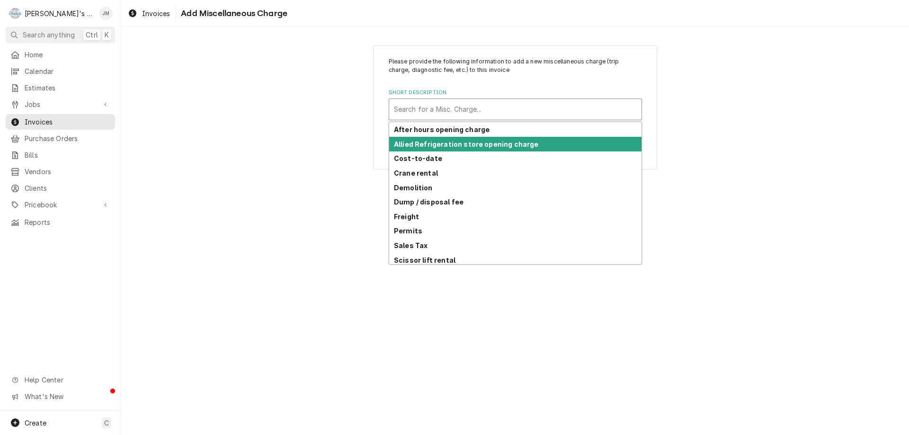
scroll to position [46, 0]
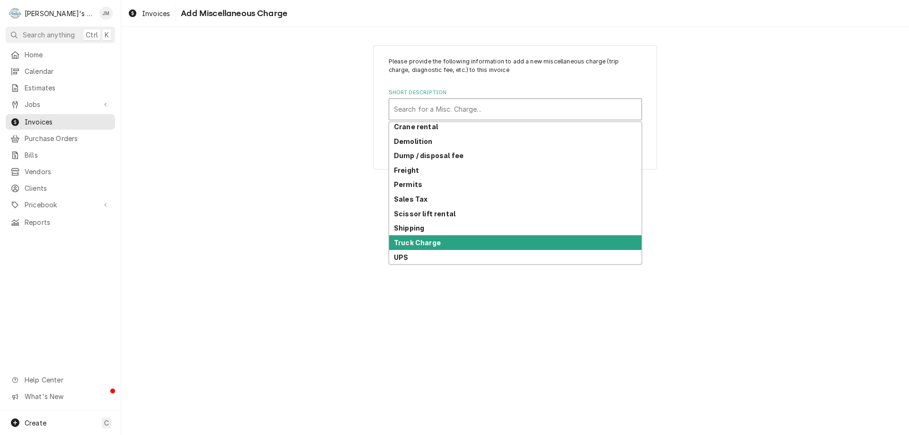
click at [488, 241] on div "Truck Charge" at bounding box center [515, 242] width 252 height 15
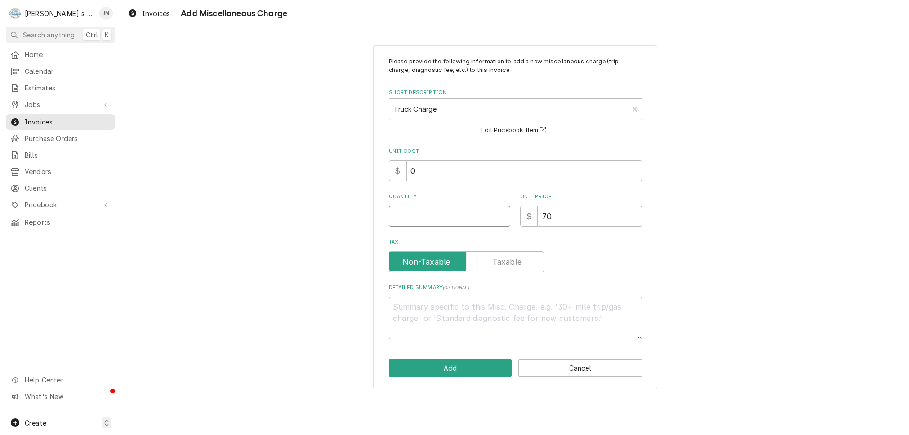
click at [478, 217] on input "Quantity" at bounding box center [450, 216] width 122 height 21
type textarea "x"
type input "1"
click at [789, 282] on div "Please provide the following information to add a new miscellaneous charge (tri…" at bounding box center [515, 217] width 788 height 360
click at [462, 366] on button "Add" at bounding box center [451, 368] width 124 height 18
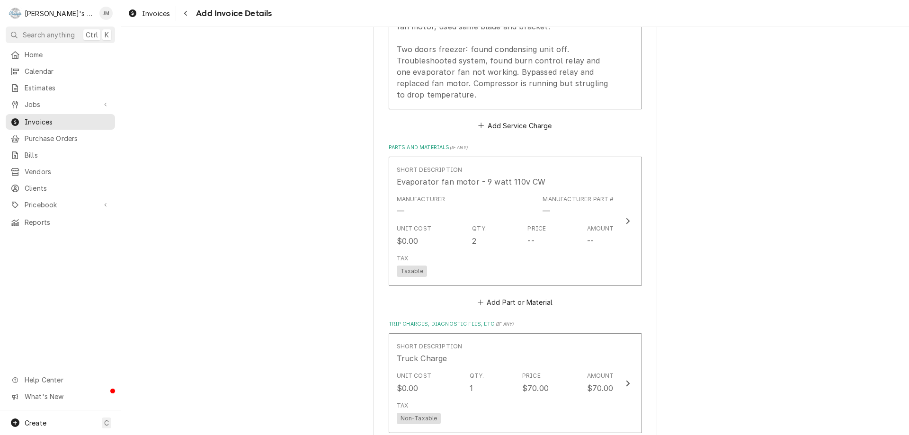
scroll to position [985, 0]
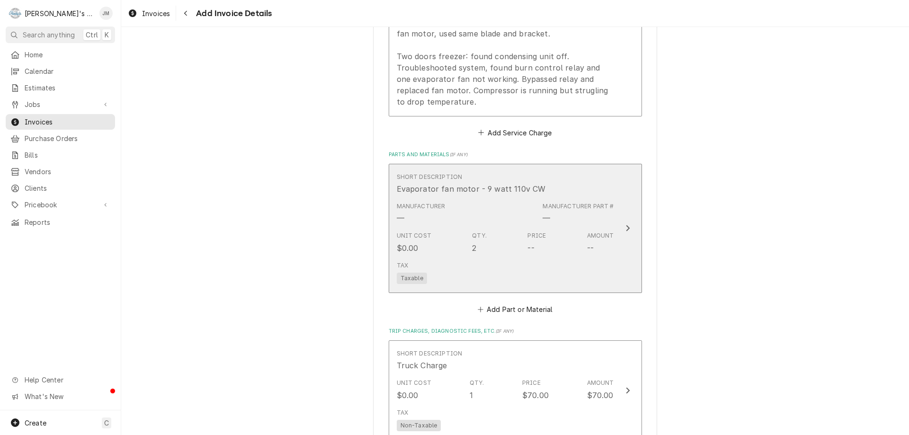
click at [625, 228] on icon "Update Line Item" at bounding box center [627, 228] width 5 height 8
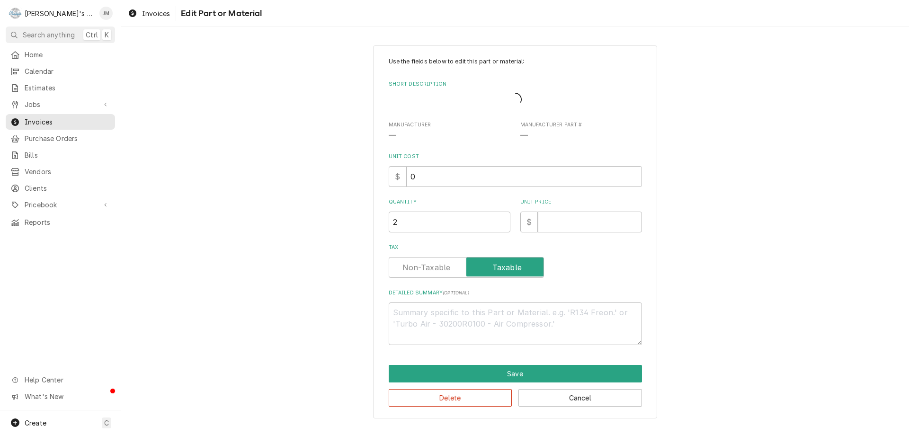
type textarea "x"
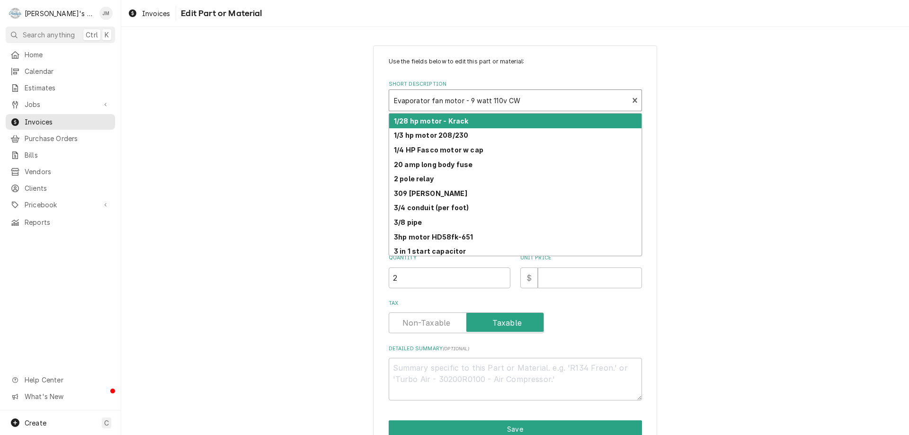
drag, startPoint x: 531, startPoint y: 103, endPoint x: 483, endPoint y: 99, distance: 48.0
click at [483, 99] on div "Short Description" at bounding box center [509, 100] width 230 height 17
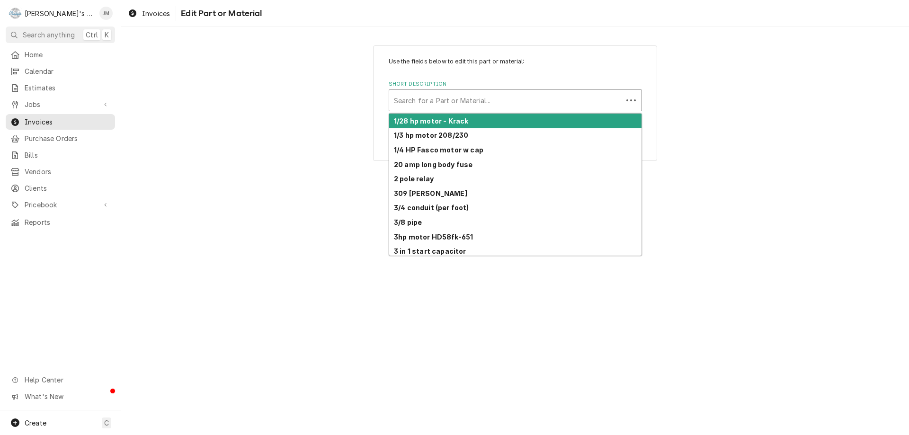
click at [599, 102] on div "Short Description" at bounding box center [506, 100] width 224 height 17
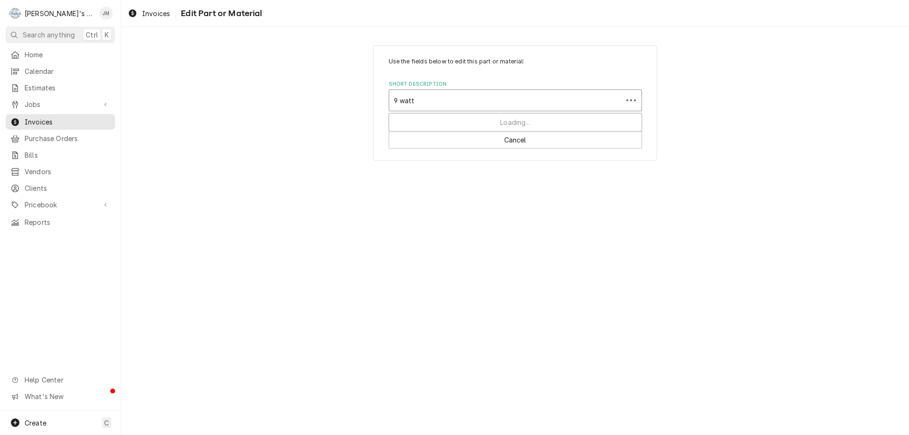
type input "9 watt"
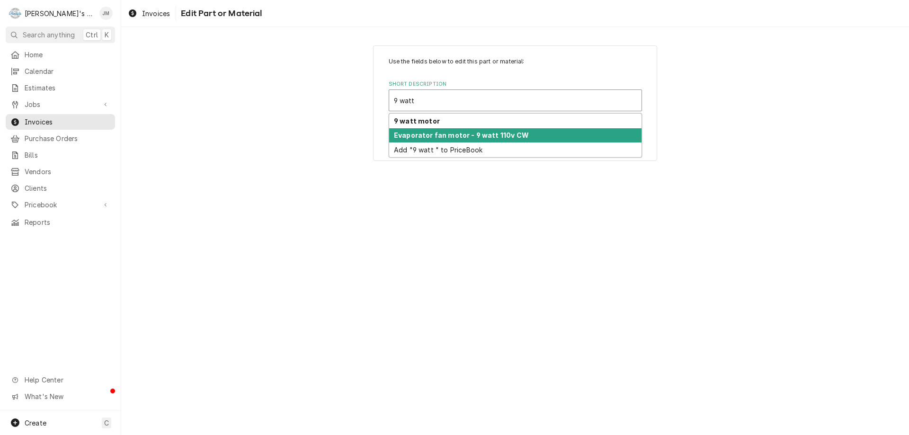
click at [526, 133] on div "Evaporator fan motor - 9 watt 110v CW" at bounding box center [515, 135] width 252 height 15
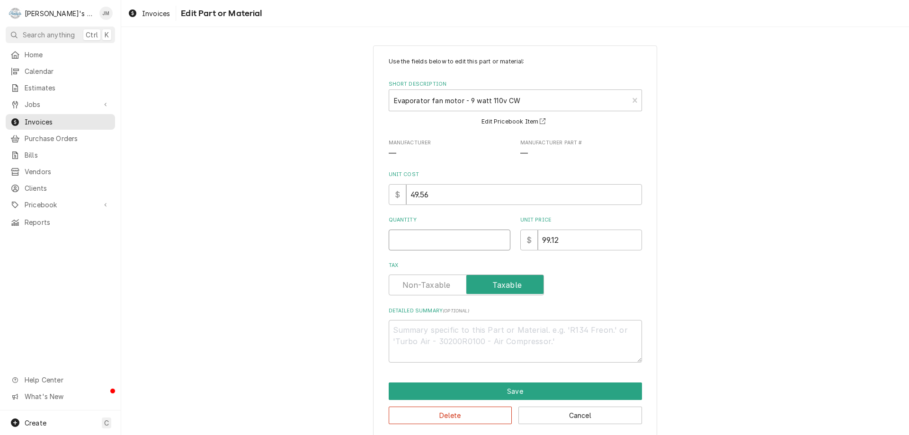
click at [459, 234] on input "Quantity" at bounding box center [450, 240] width 122 height 21
type textarea "x"
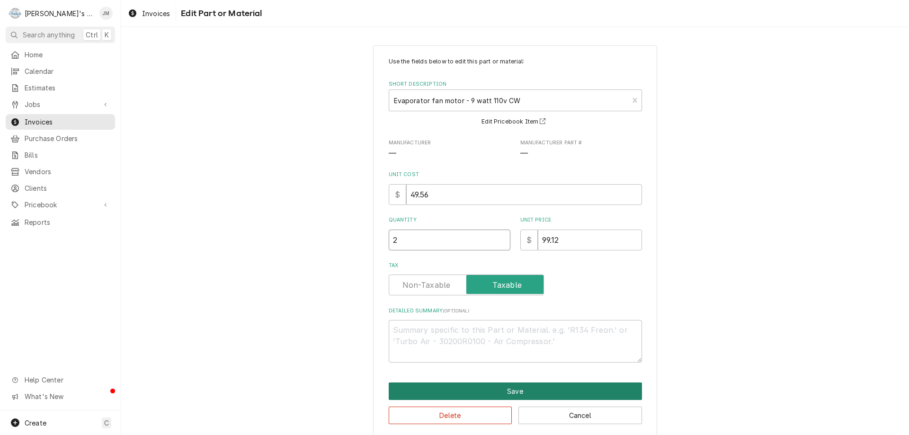
type input "2"
click at [526, 389] on button "Save" at bounding box center [515, 391] width 253 height 18
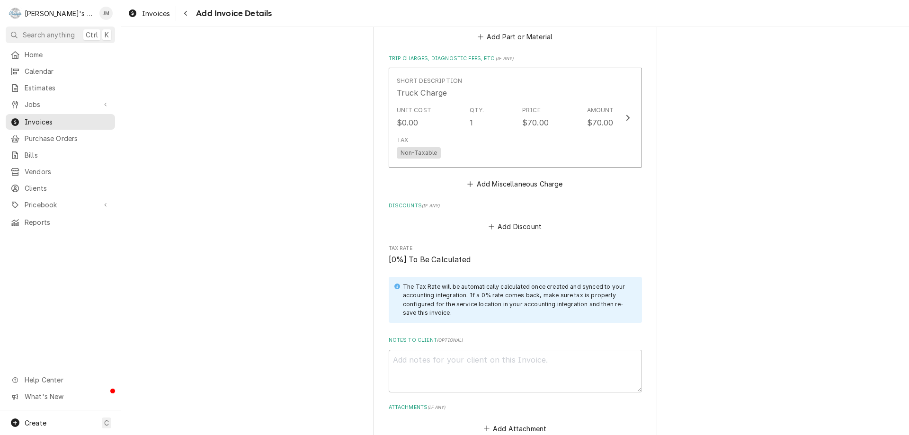
scroll to position [1458, 0]
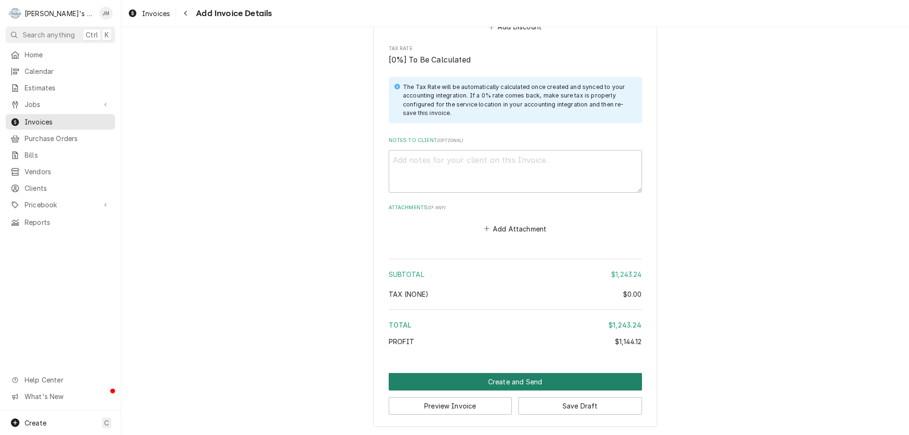
click at [512, 380] on button "Create and Send" at bounding box center [515, 382] width 253 height 18
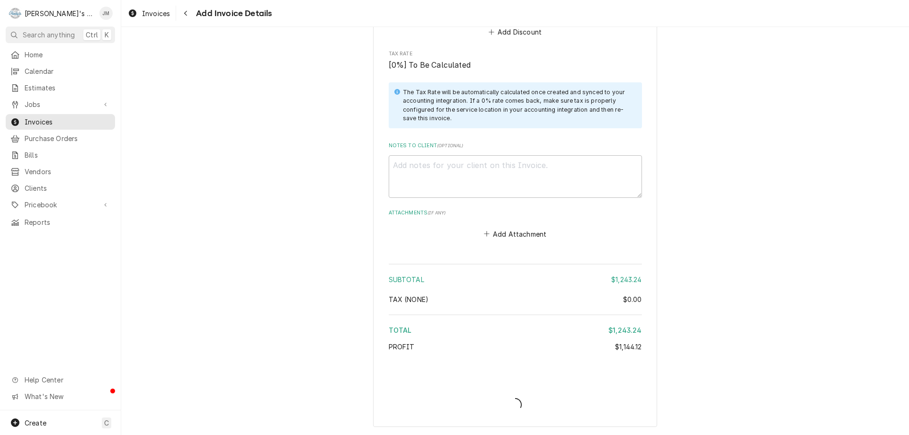
type textarea "x"
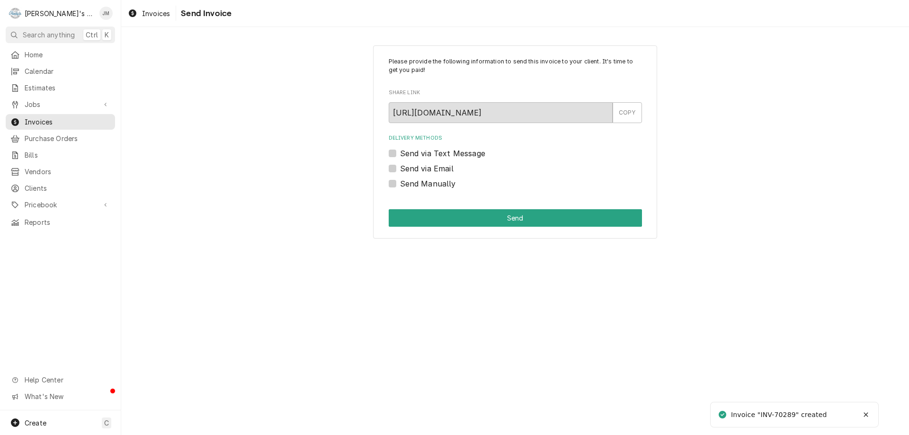
click at [438, 169] on label "Send via Email" at bounding box center [426, 168] width 53 height 11
click at [438, 169] on input "Send via Email" at bounding box center [526, 173] width 253 height 21
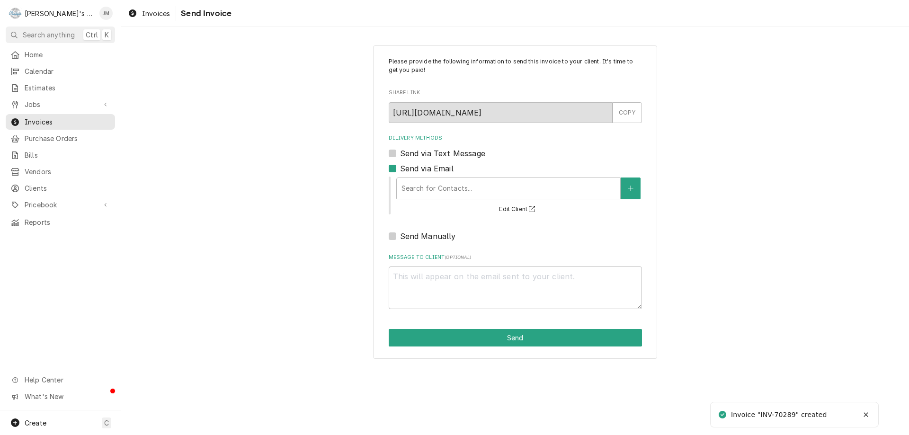
click at [400, 170] on label "Send via Email" at bounding box center [426, 168] width 53 height 11
click at [400, 170] on input "Send via Email" at bounding box center [526, 173] width 253 height 21
checkbox input "false"
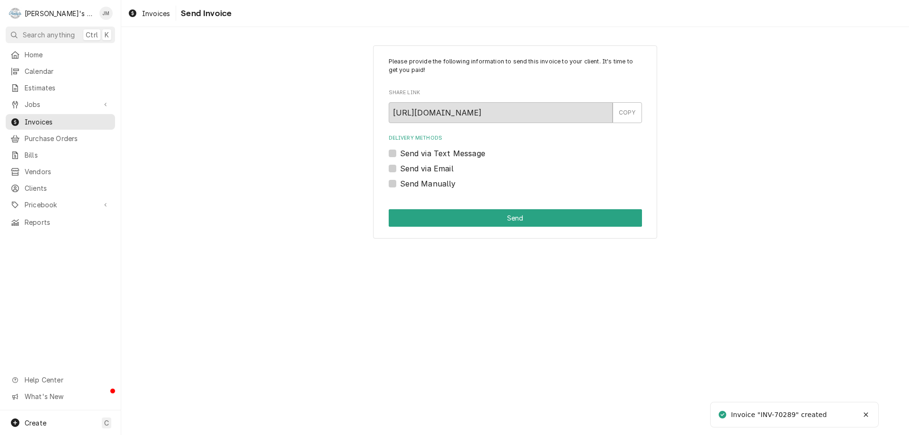
click at [408, 185] on label "Send Manually" at bounding box center [428, 183] width 56 height 11
click at [408, 185] on input "Send Manually" at bounding box center [526, 188] width 253 height 21
checkbox input "true"
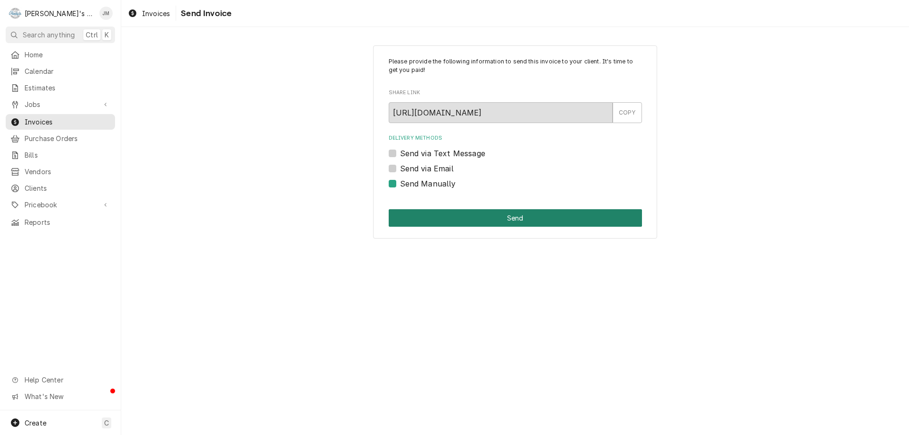
click at [507, 217] on button "Send" at bounding box center [515, 218] width 253 height 18
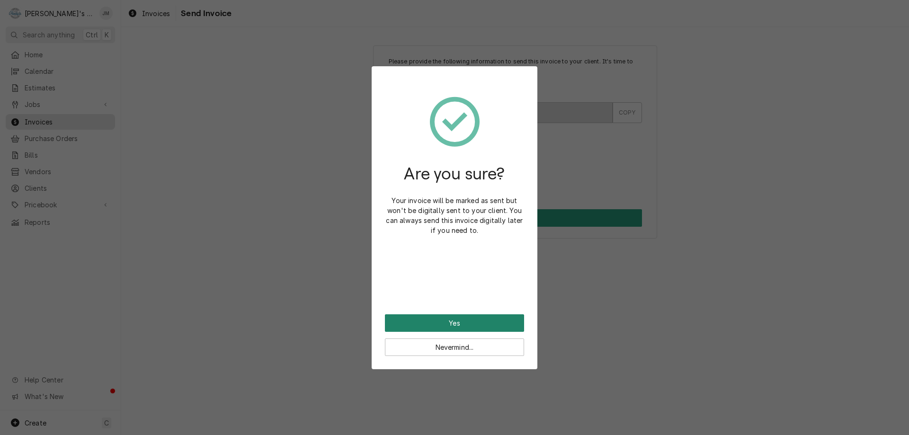
click at [452, 318] on button "Yes" at bounding box center [454, 323] width 139 height 18
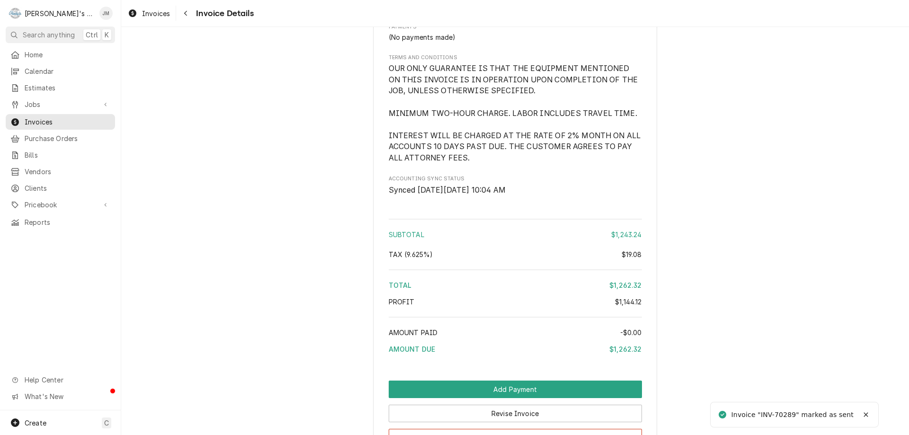
scroll to position [1225, 0]
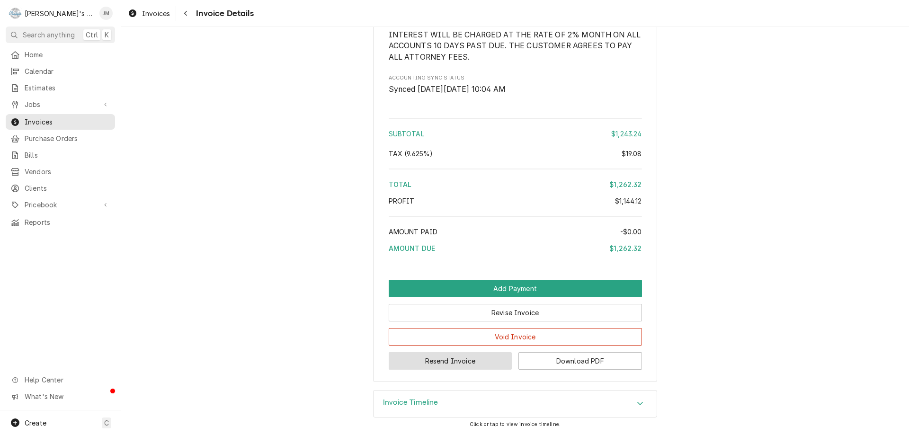
click at [441, 359] on button "Resend Invoice" at bounding box center [451, 361] width 124 height 18
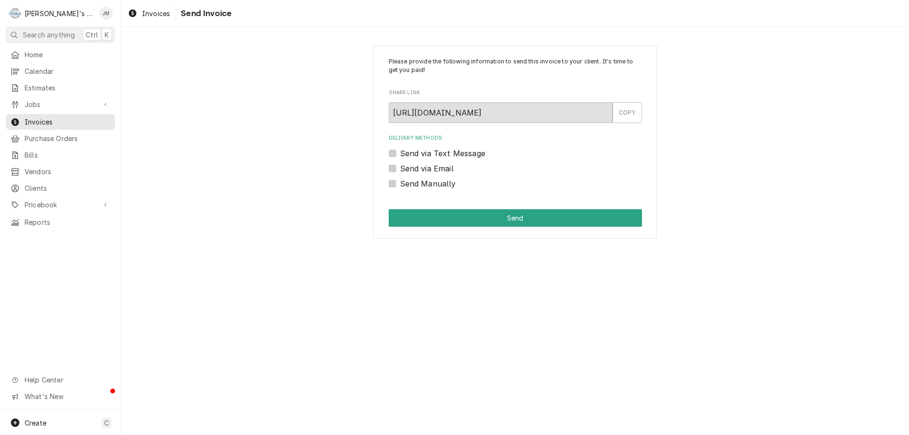
click at [435, 169] on label "Send via Email" at bounding box center [426, 168] width 53 height 11
click at [435, 169] on input "Send via Email" at bounding box center [526, 173] width 253 height 21
checkbox input "true"
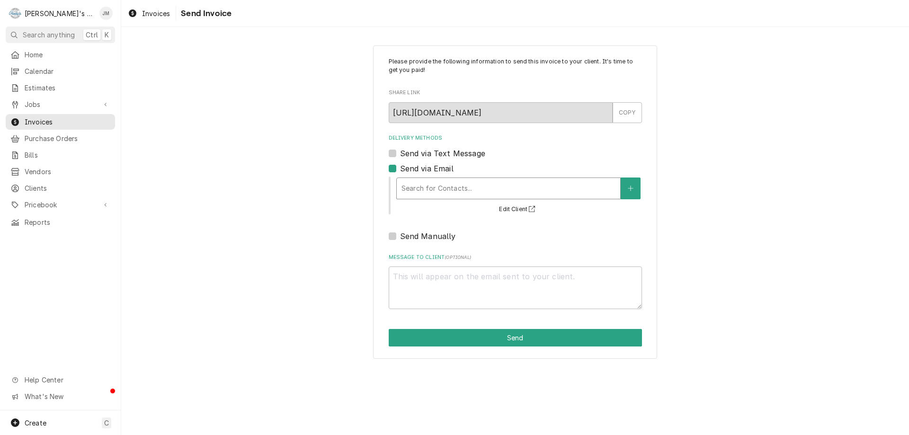
click at [432, 186] on div "Delivery Methods" at bounding box center [508, 188] width 214 height 17
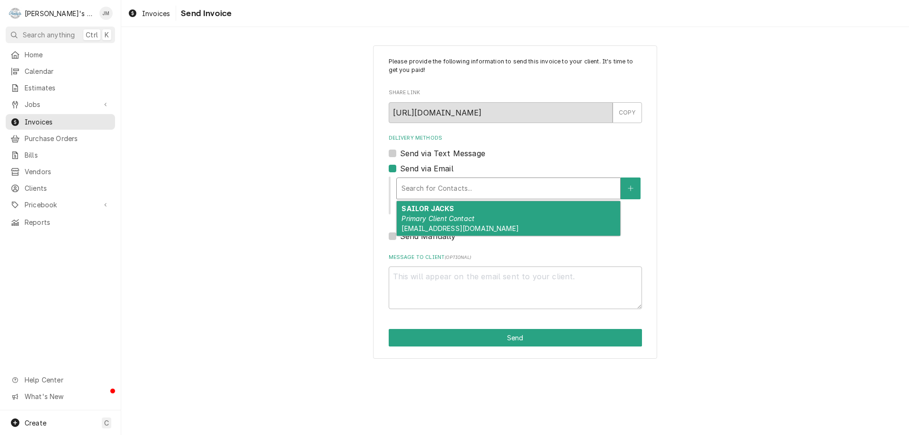
click at [434, 218] on em "Primary Client Contact" at bounding box center [437, 218] width 73 height 8
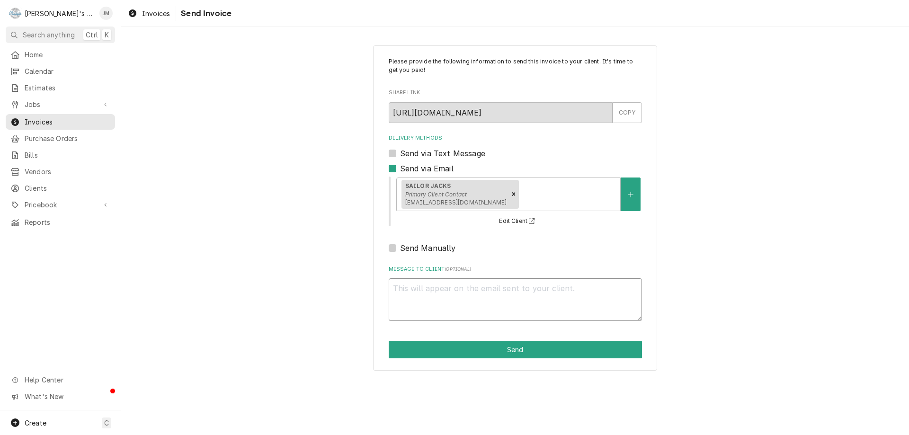
click at [454, 299] on textarea "Message to Client ( optional )" at bounding box center [515, 299] width 253 height 43
type textarea "x"
type textarea "T"
type textarea "x"
type textarea "Th"
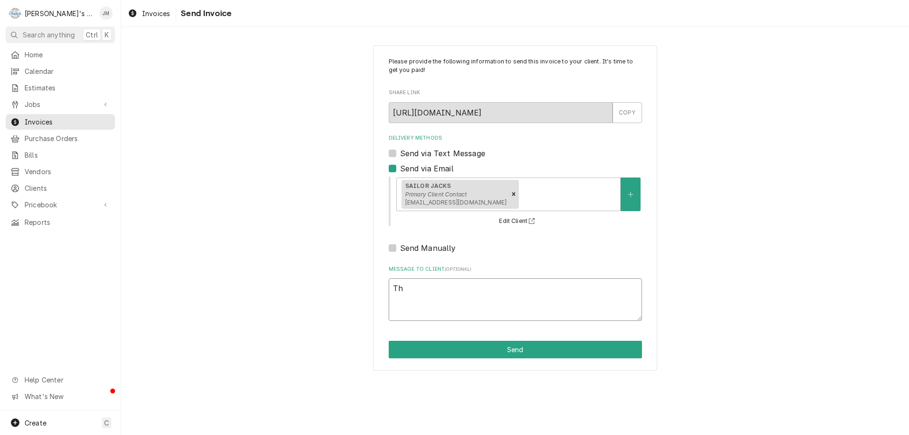
type textarea "x"
type textarea "Tha"
type textarea "x"
type textarea "Thank"
type textarea "x"
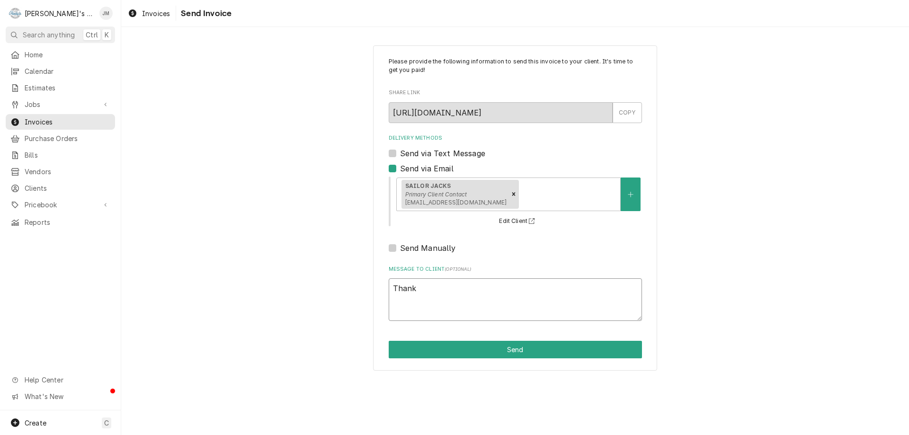
type textarea "Thank"
type textarea "x"
type textarea "Thank y"
type textarea "x"
type textarea "Thank yo"
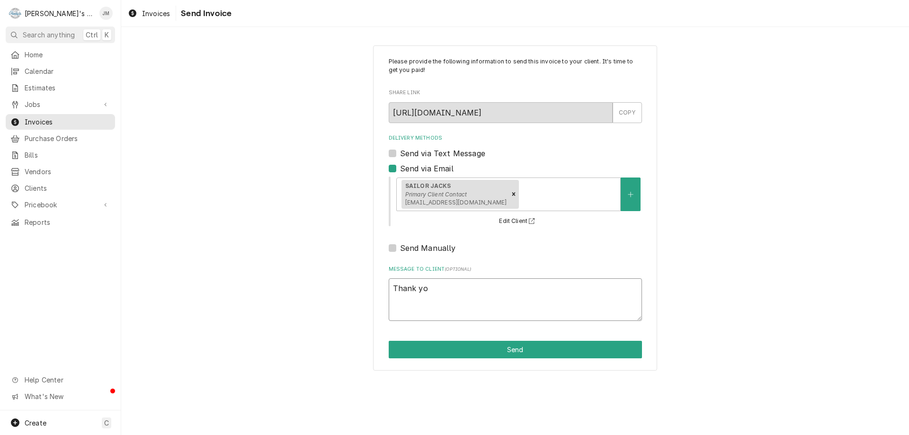
type textarea "x"
type textarea "Thank you"
type textarea "x"
type textarea "Thank you"
type textarea "x"
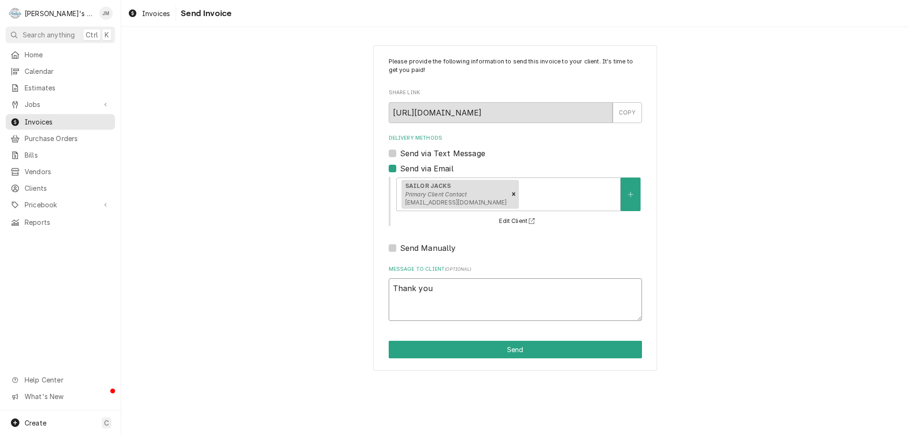
type textarea "Thank you f"
type textarea "x"
type textarea "Thank you fo"
type textarea "x"
type textarea "Thank you for"
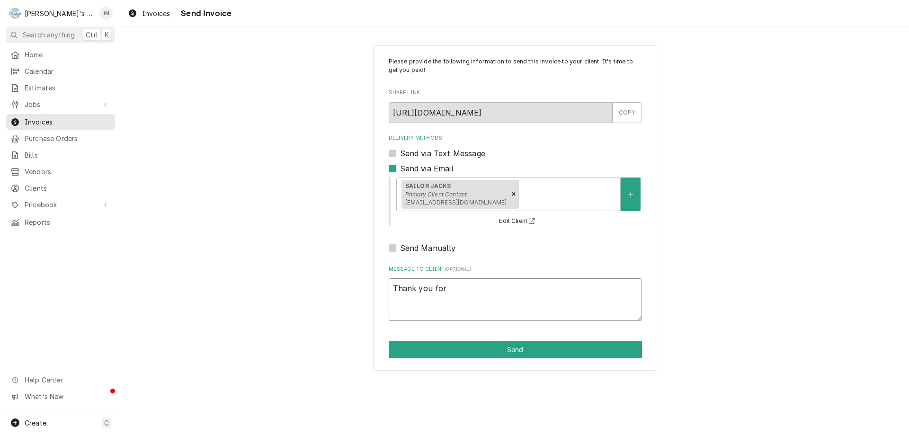
type textarea "x"
type textarea "Thank you for"
type textarea "x"
type textarea "Thank you for y"
type textarea "x"
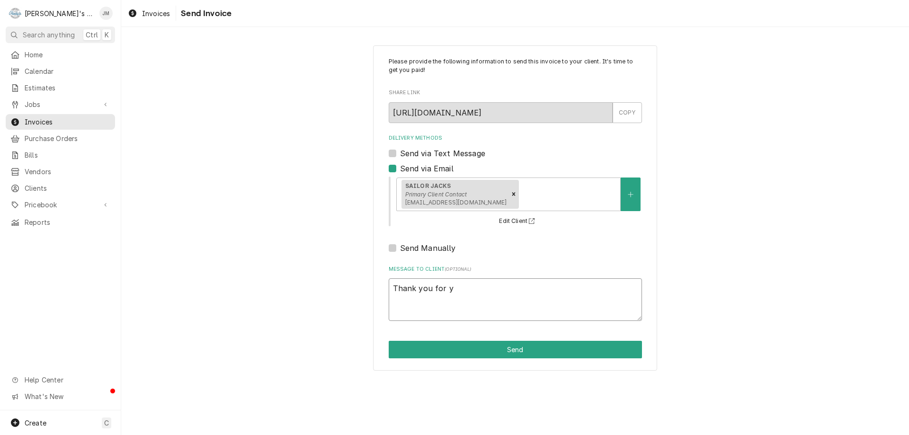
type textarea "Thank you for yo"
type textarea "x"
type textarea "Thank you for you"
type textarea "x"
type textarea "Thank you for your"
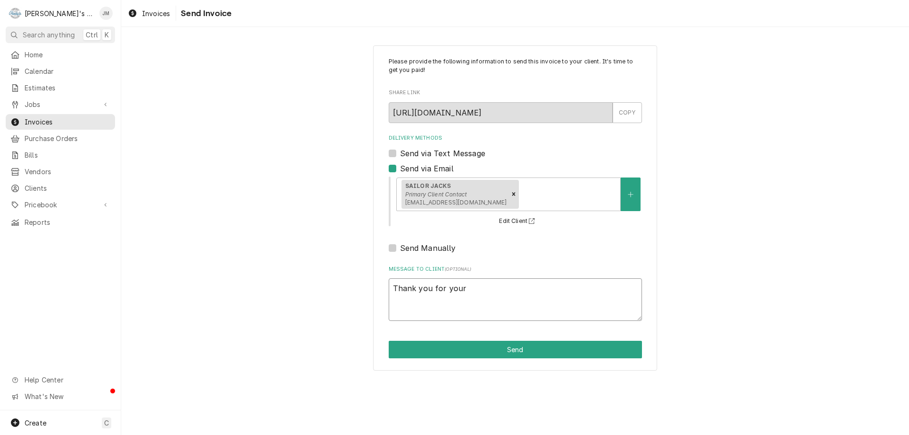
type textarea "x"
type textarea "Thank you for your"
type textarea "x"
type textarea "Thank you for your b"
type textarea "x"
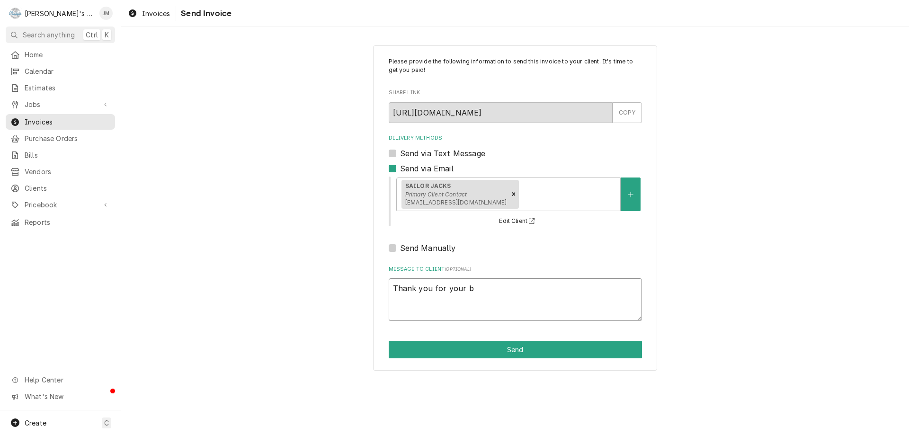
type textarea "Thank you for your bu"
type textarea "x"
type textarea "Thank you for your bus"
type textarea "x"
type textarea "Thank you for your busi"
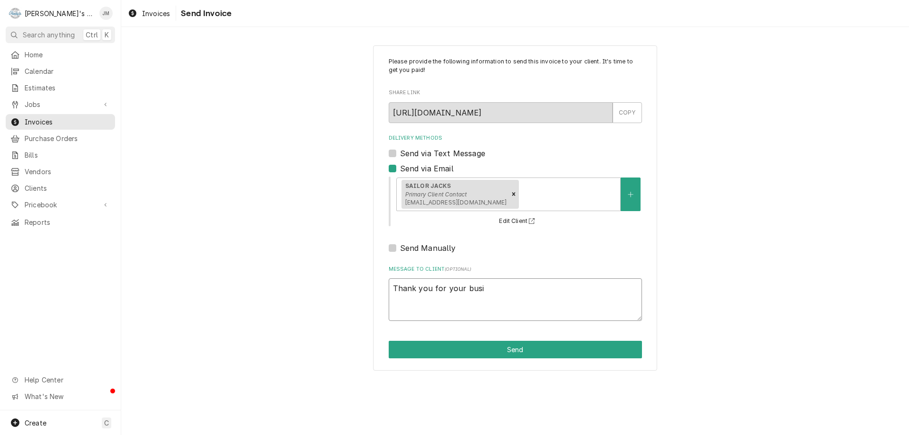
type textarea "x"
type textarea "Thank you for your busin"
type textarea "x"
type textarea "Thank you for your busine"
type textarea "x"
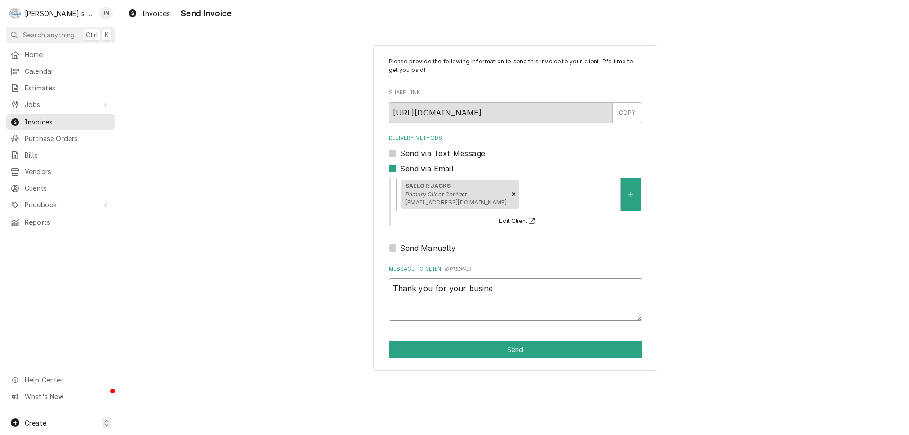
type textarea "Thank you for your busines"
type textarea "x"
type textarea "Thank you for your business"
type textarea "x"
type textarea "Thank you for your business."
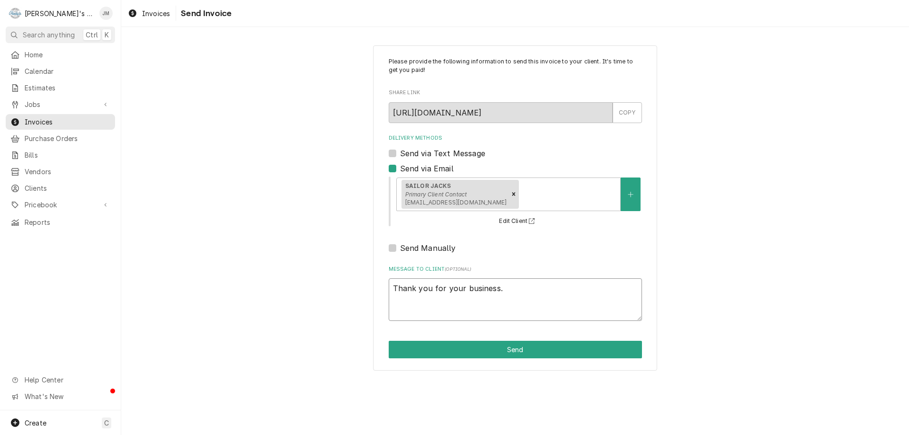
type textarea "x"
type textarea "Thank you for your business."
click at [506, 346] on button "Send" at bounding box center [515, 350] width 253 height 18
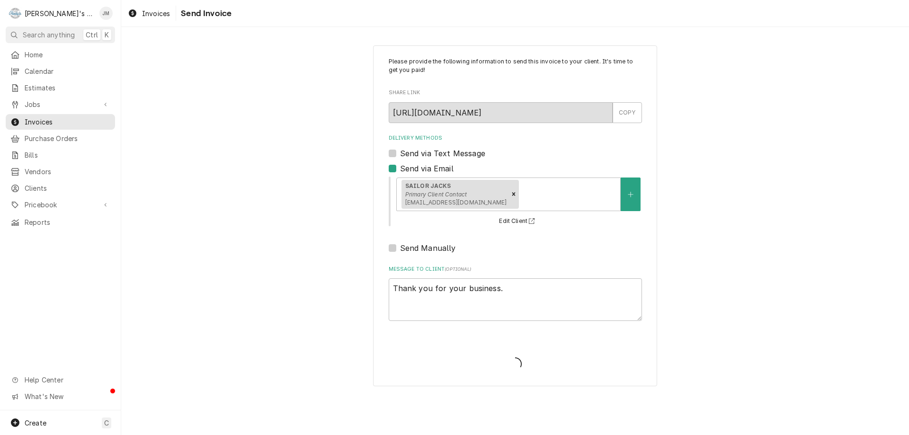
type textarea "x"
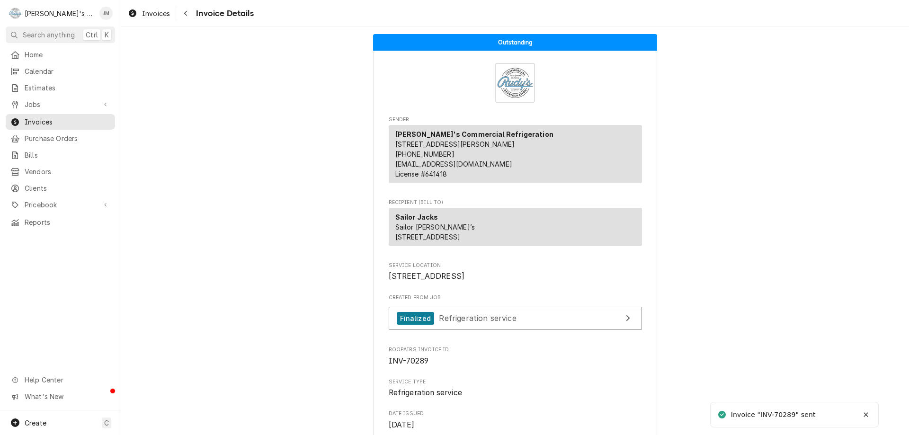
scroll to position [1225, 0]
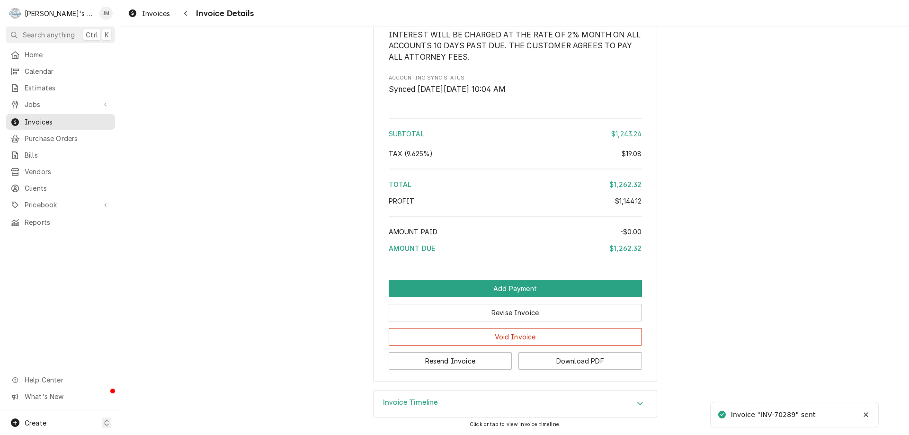
click at [394, 405] on h3 "Invoice Timeline" at bounding box center [410, 402] width 55 height 9
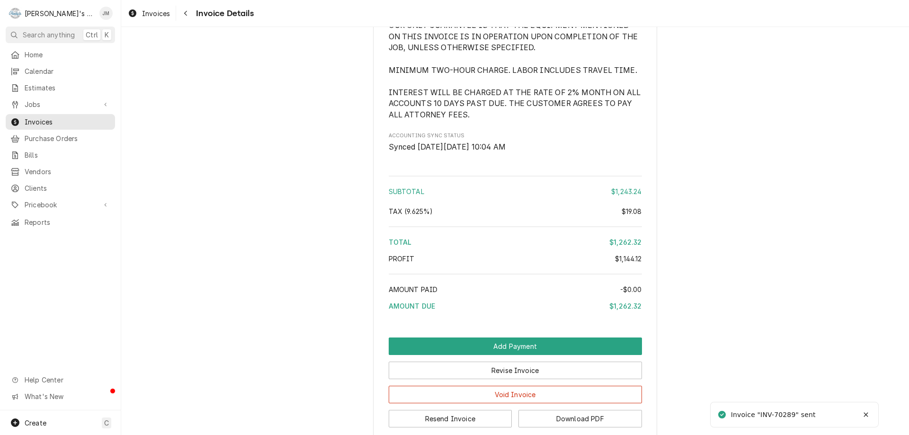
scroll to position [1013, 0]
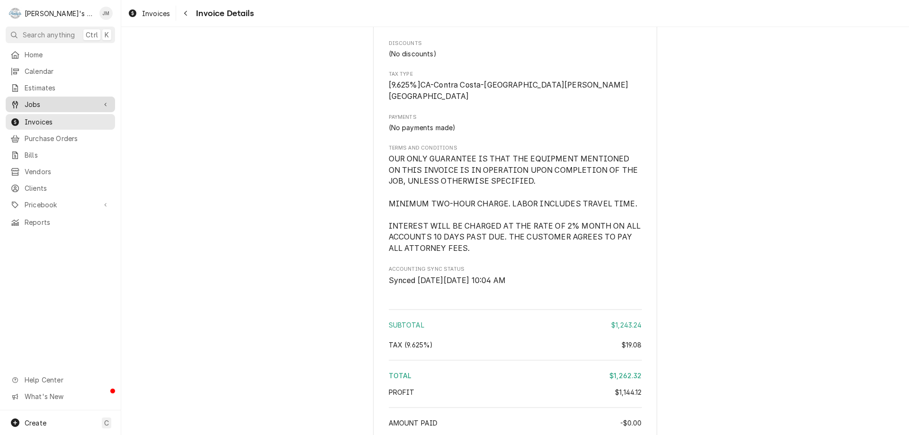
click at [36, 100] on span "Jobs" at bounding box center [60, 104] width 71 height 10
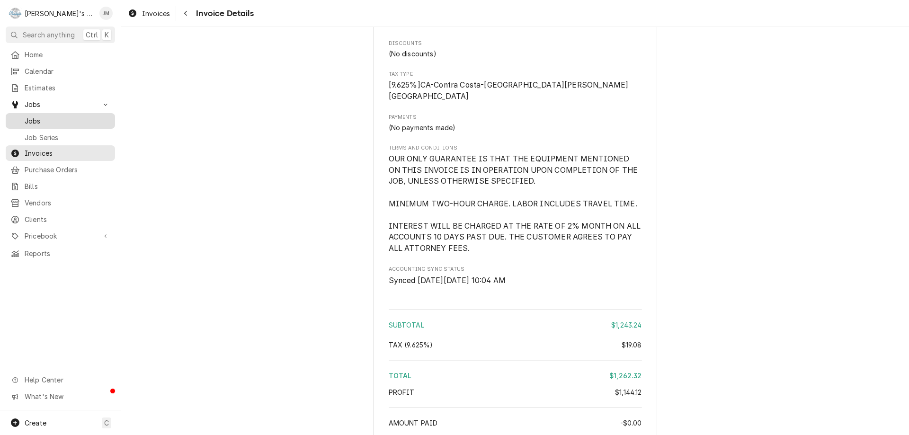
click at [35, 120] on span "Jobs" at bounding box center [68, 121] width 86 height 10
